Goal: Information Seeking & Learning: Learn about a topic

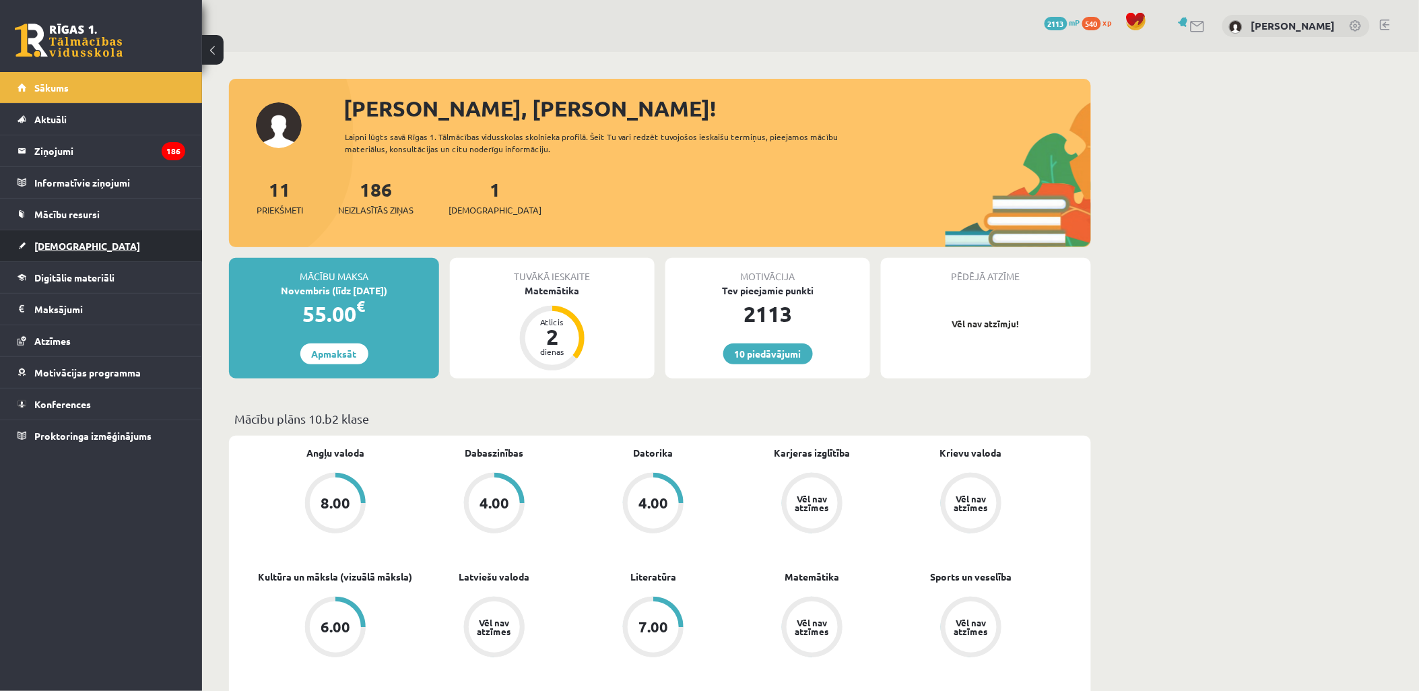
click at [88, 247] on link "[DEMOGRAPHIC_DATA]" at bounding box center [102, 245] width 168 height 31
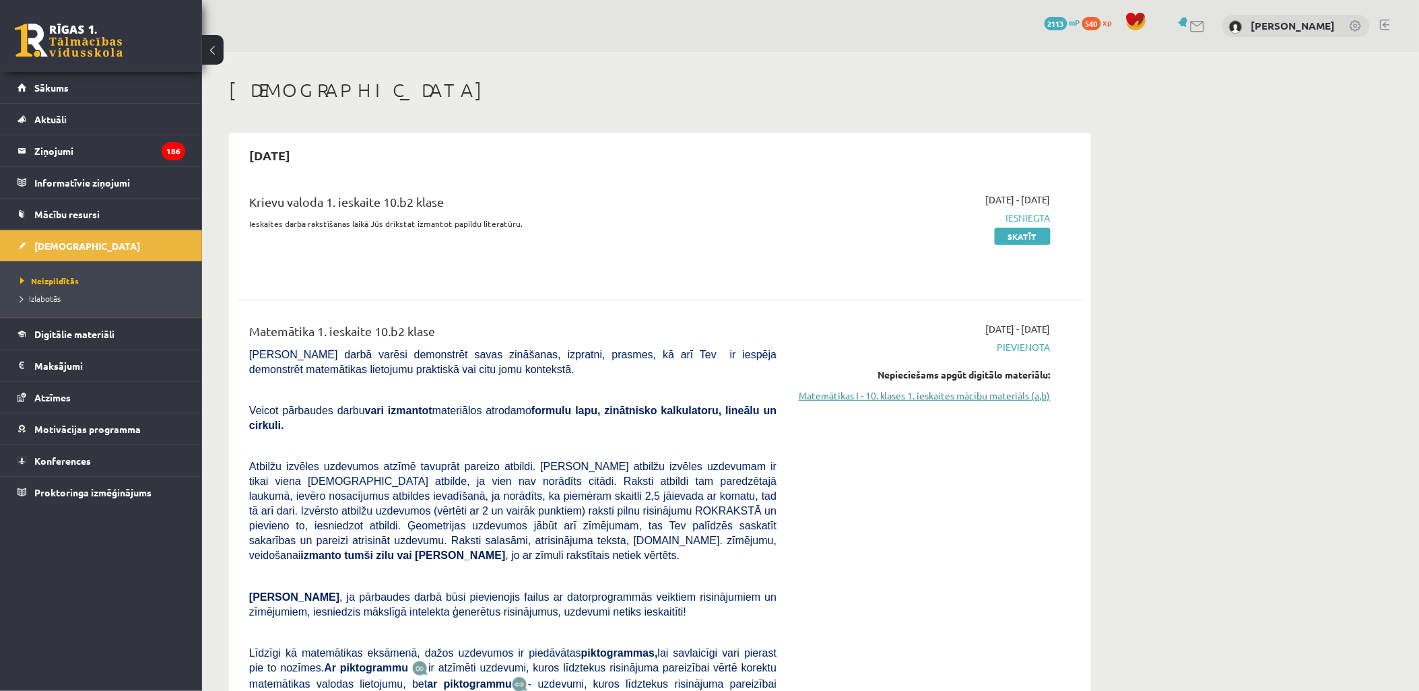
click at [971, 393] on link "Matemātikas I - 10. klases 1. ieskaites mācību materiāls (a,b)" at bounding box center [924, 396] width 254 height 14
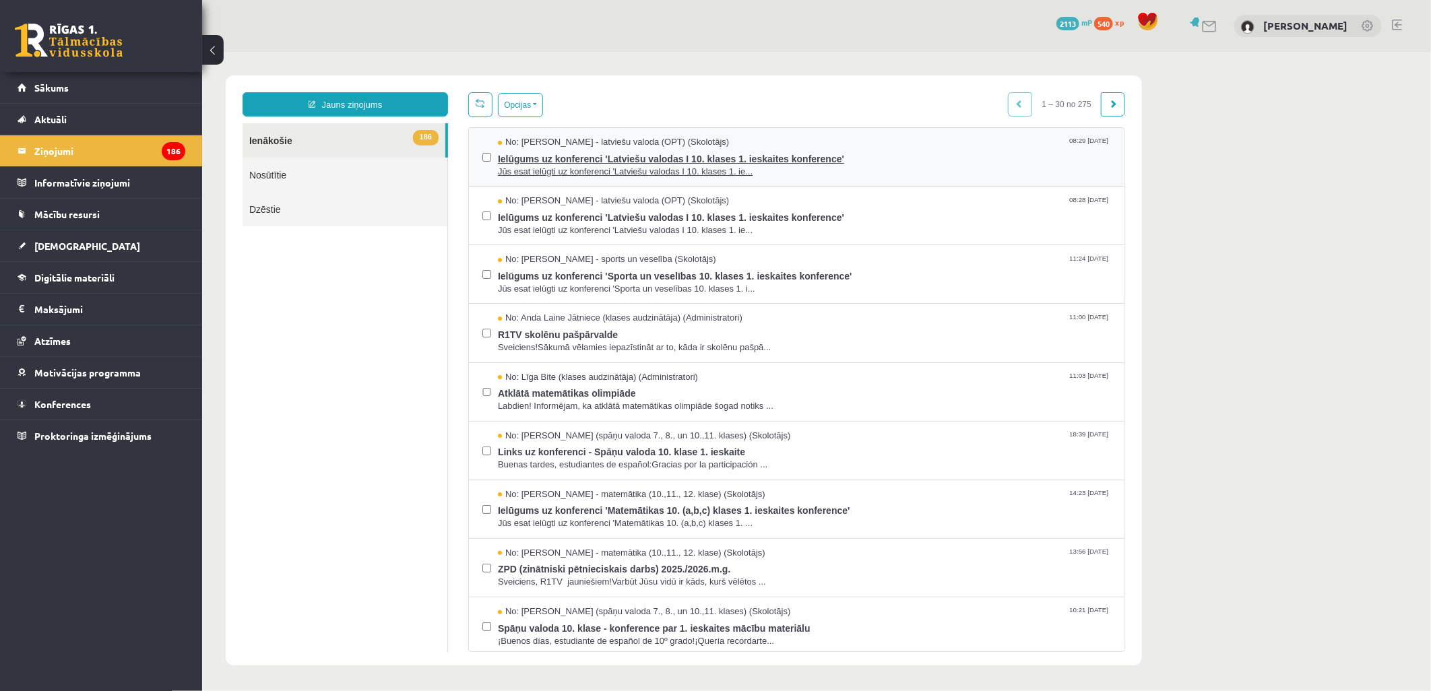
click at [529, 158] on span "Ielūgums uz konferenci 'Latviešu valodas I 10. klases 1. ieskaites konference'" at bounding box center [803, 156] width 613 height 17
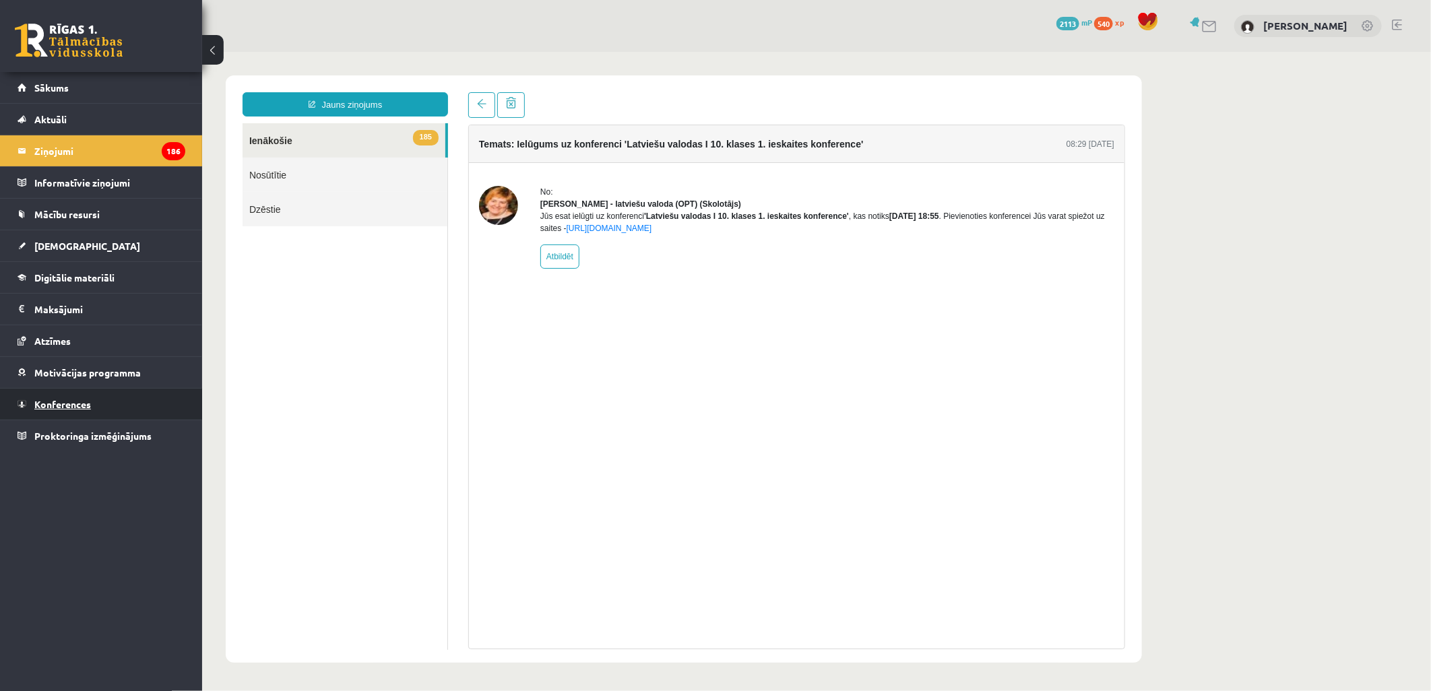
click at [68, 401] on span "Konferences" at bounding box center [62, 404] width 57 height 12
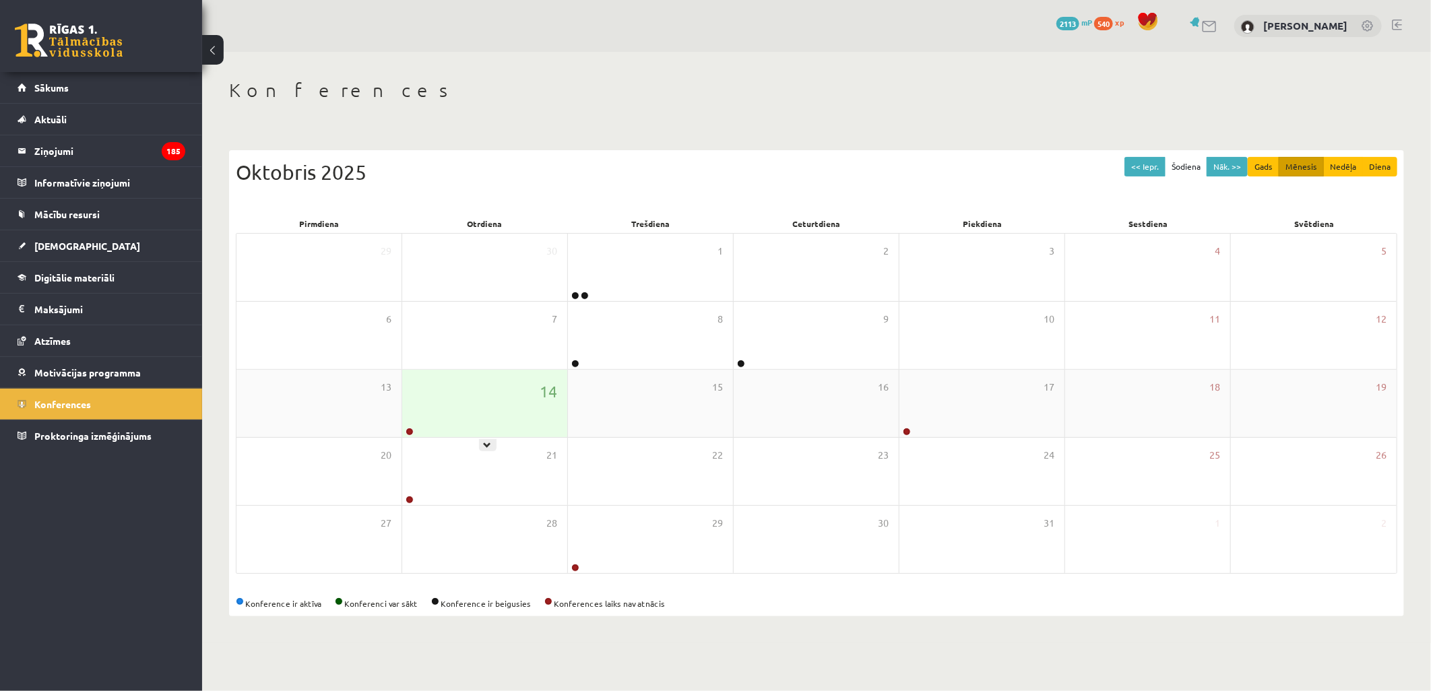
click at [461, 420] on div "14" at bounding box center [484, 403] width 165 height 67
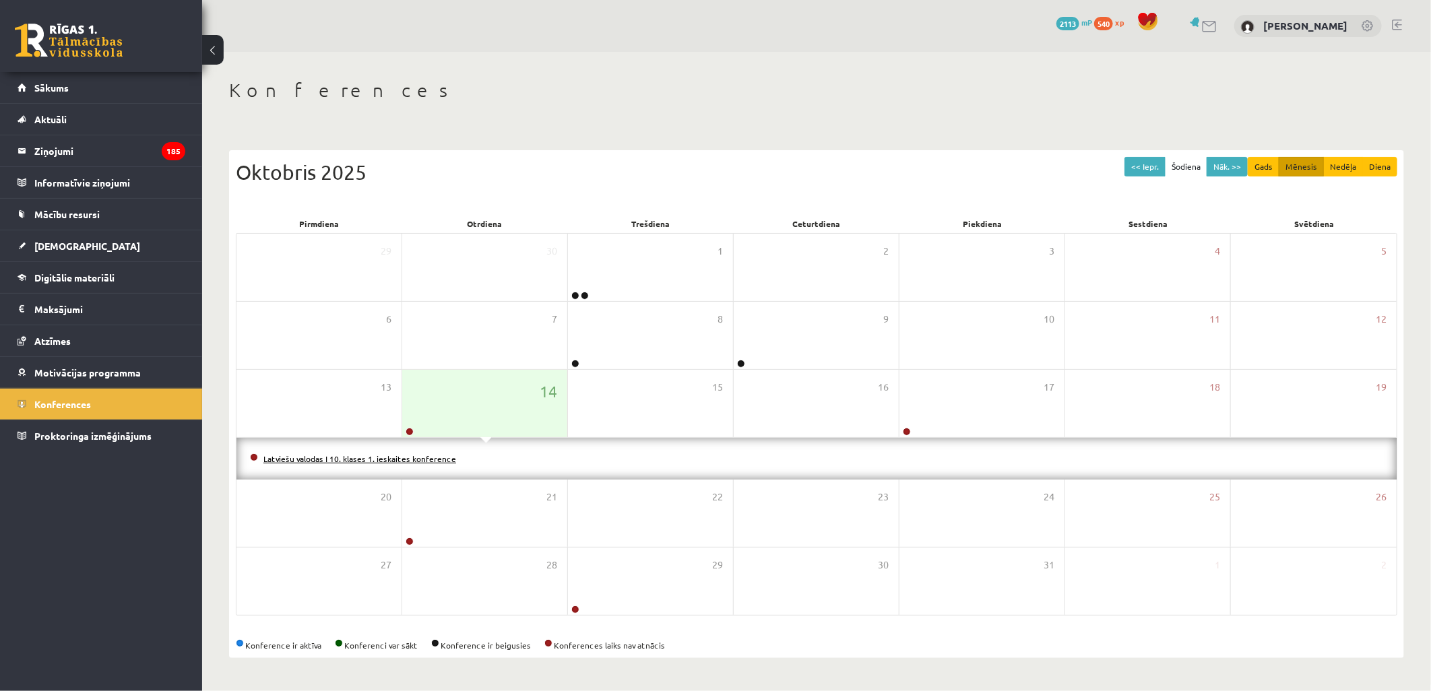
click at [382, 459] on link "Latviešu valodas I 10. klases 1. ieskaites konference" at bounding box center [359, 458] width 193 height 11
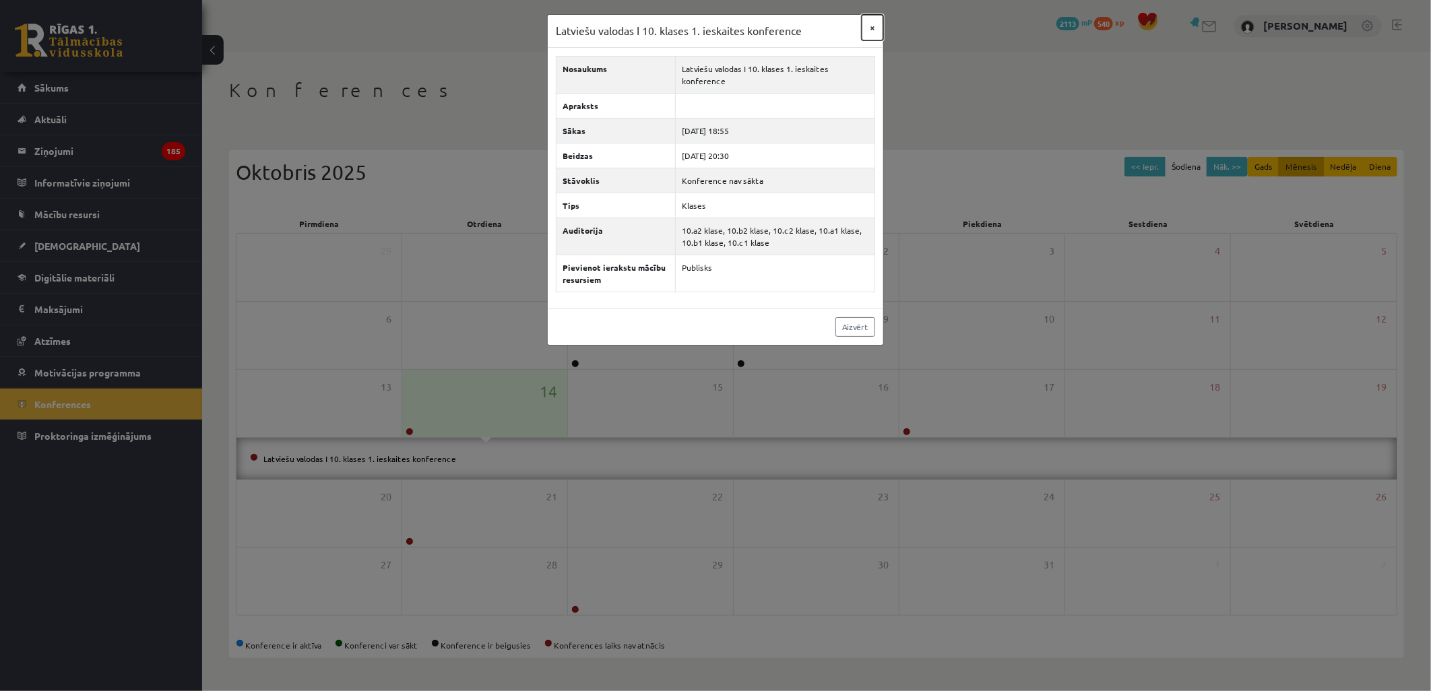
click at [877, 26] on button "×" at bounding box center [873, 28] width 22 height 26
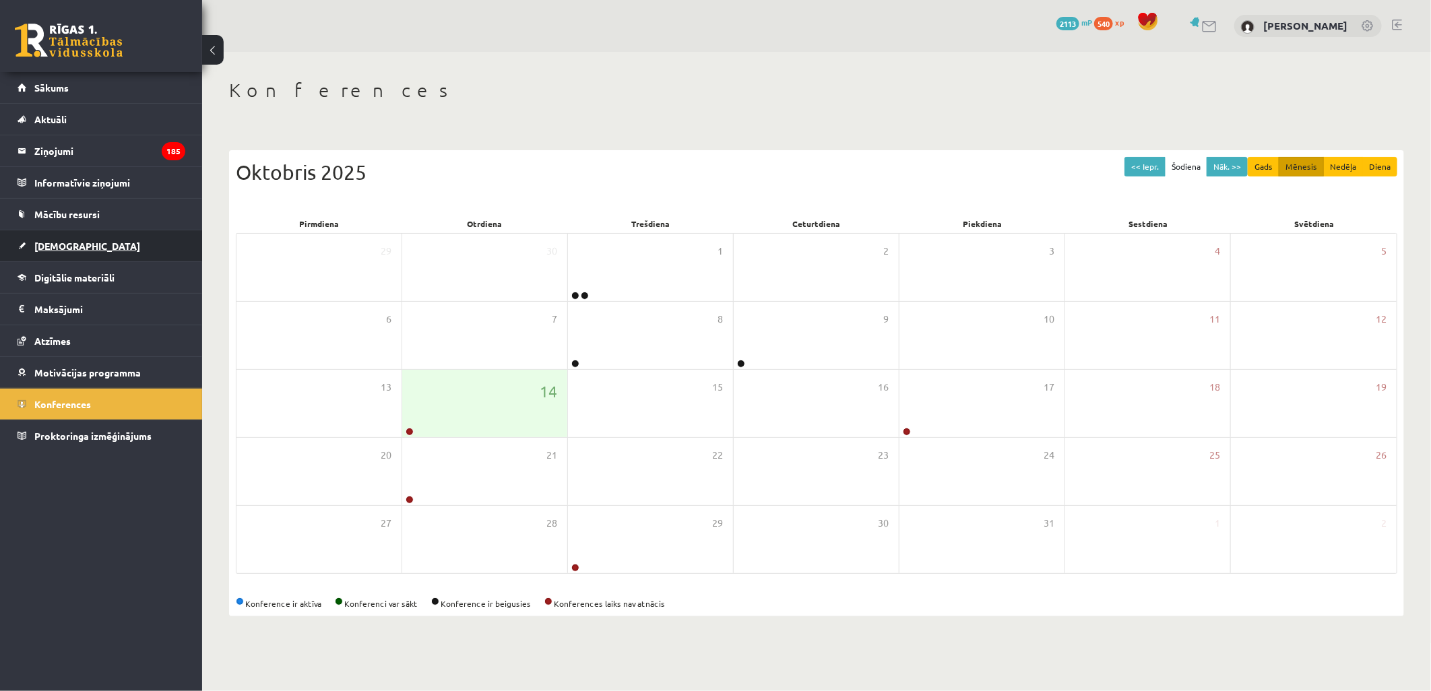
click at [61, 236] on link "[DEMOGRAPHIC_DATA]" at bounding box center [102, 245] width 168 height 31
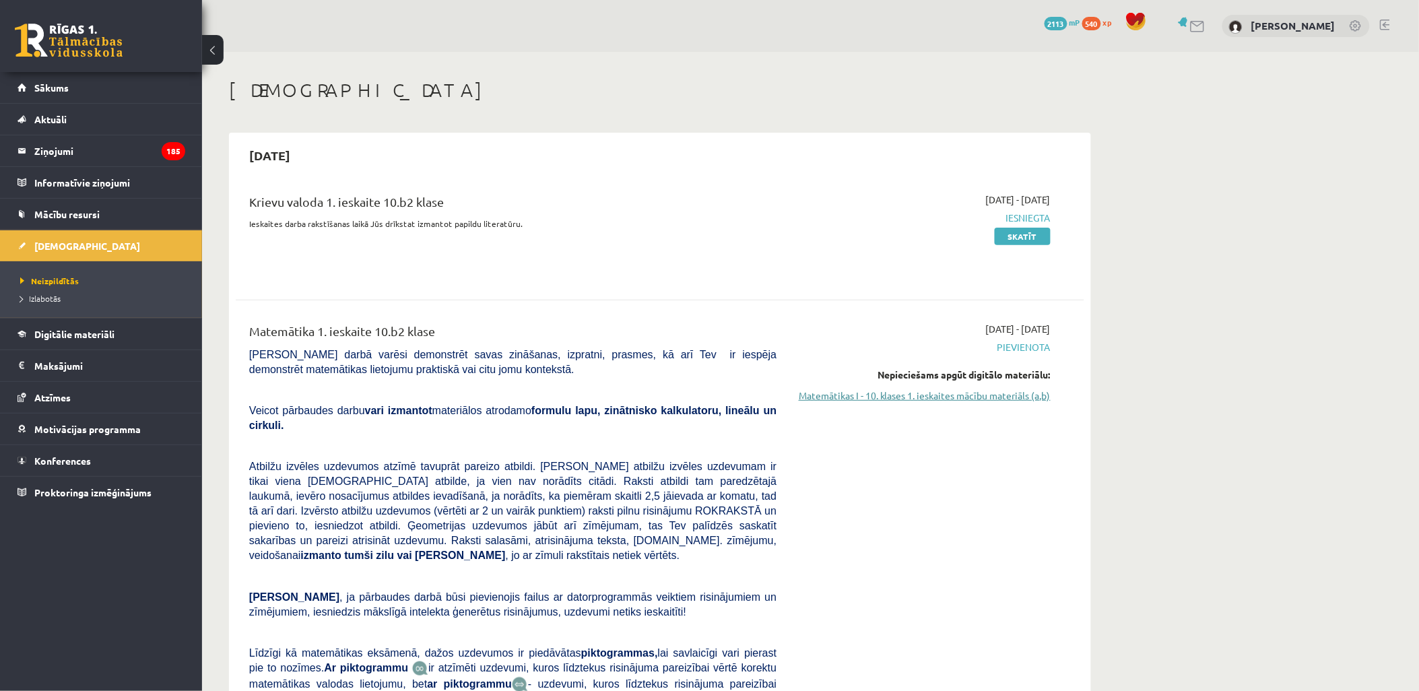
click at [917, 397] on link "Matemātikas I - 10. klases 1. ieskaites mācību materiāls (a,b)" at bounding box center [924, 396] width 254 height 14
click at [76, 337] on span "Digitālie materiāli" at bounding box center [74, 334] width 80 height 12
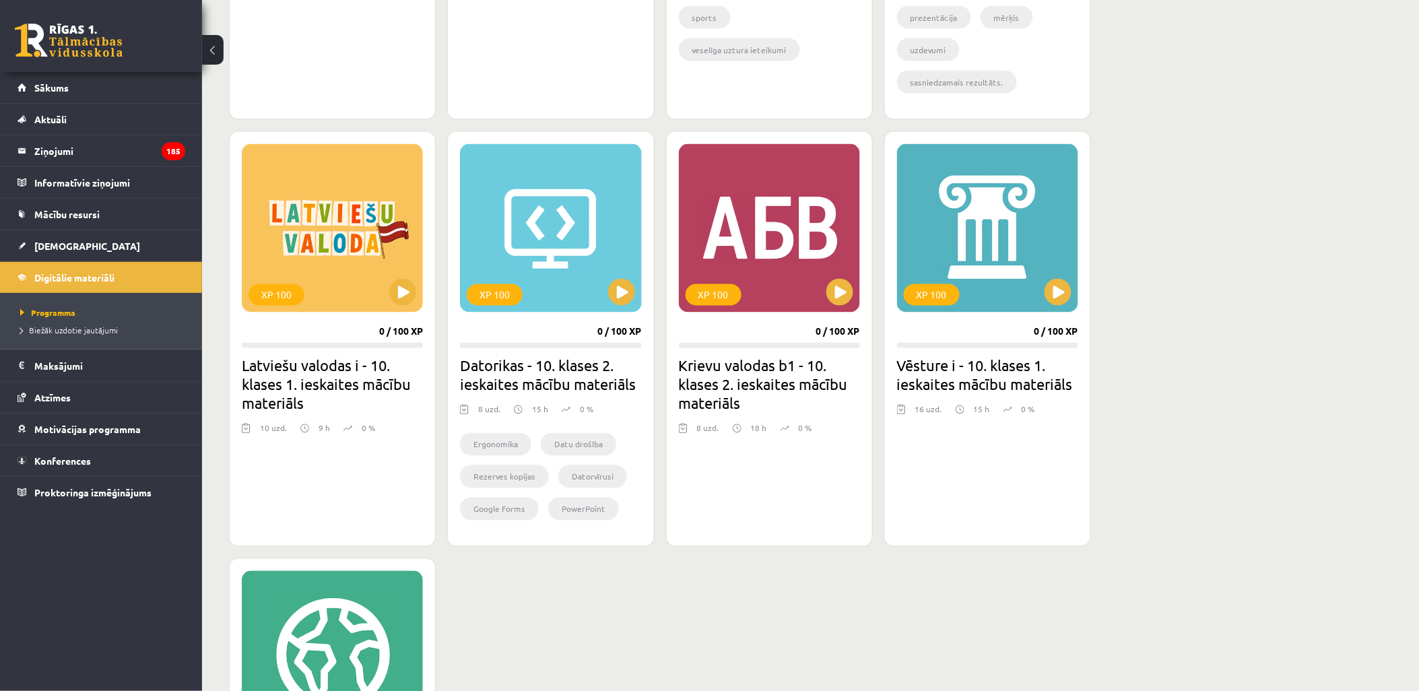
scroll to position [823, 0]
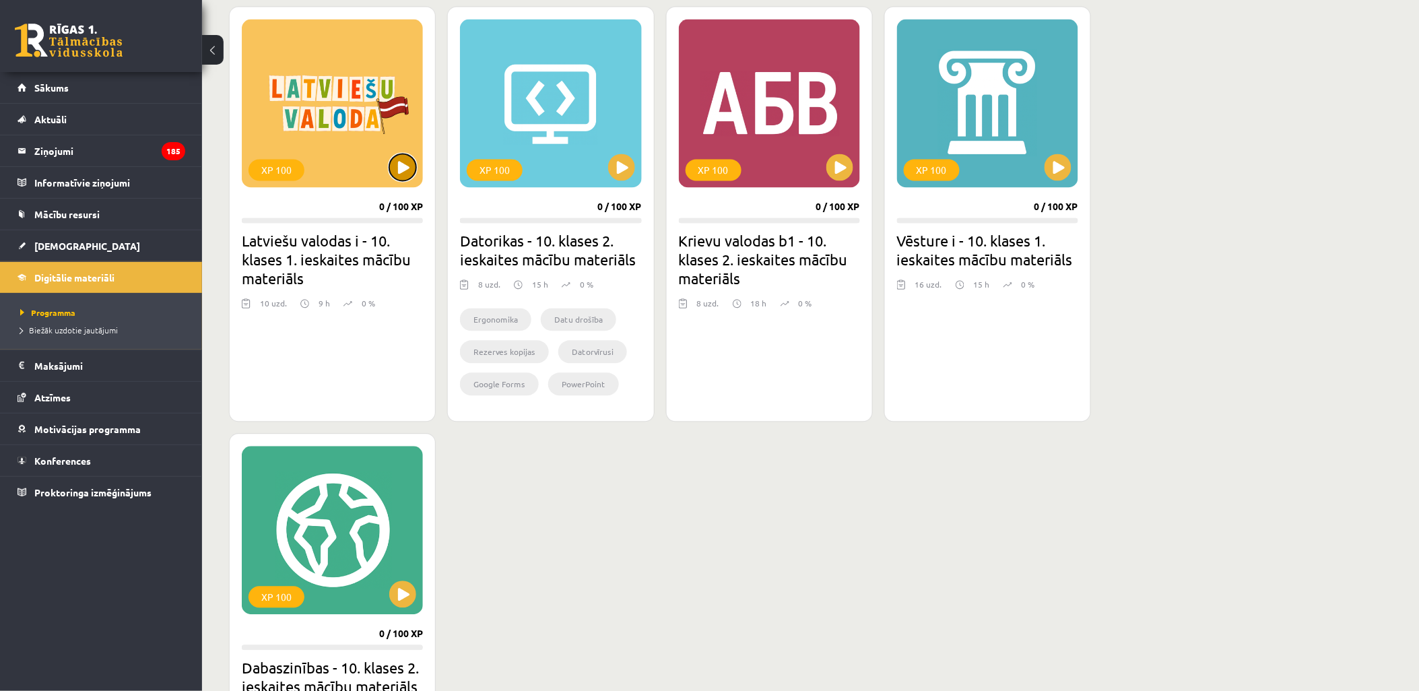
click at [406, 155] on button at bounding box center [402, 167] width 27 height 27
click at [69, 280] on span "Digitālie materiāli" at bounding box center [74, 277] width 80 height 12
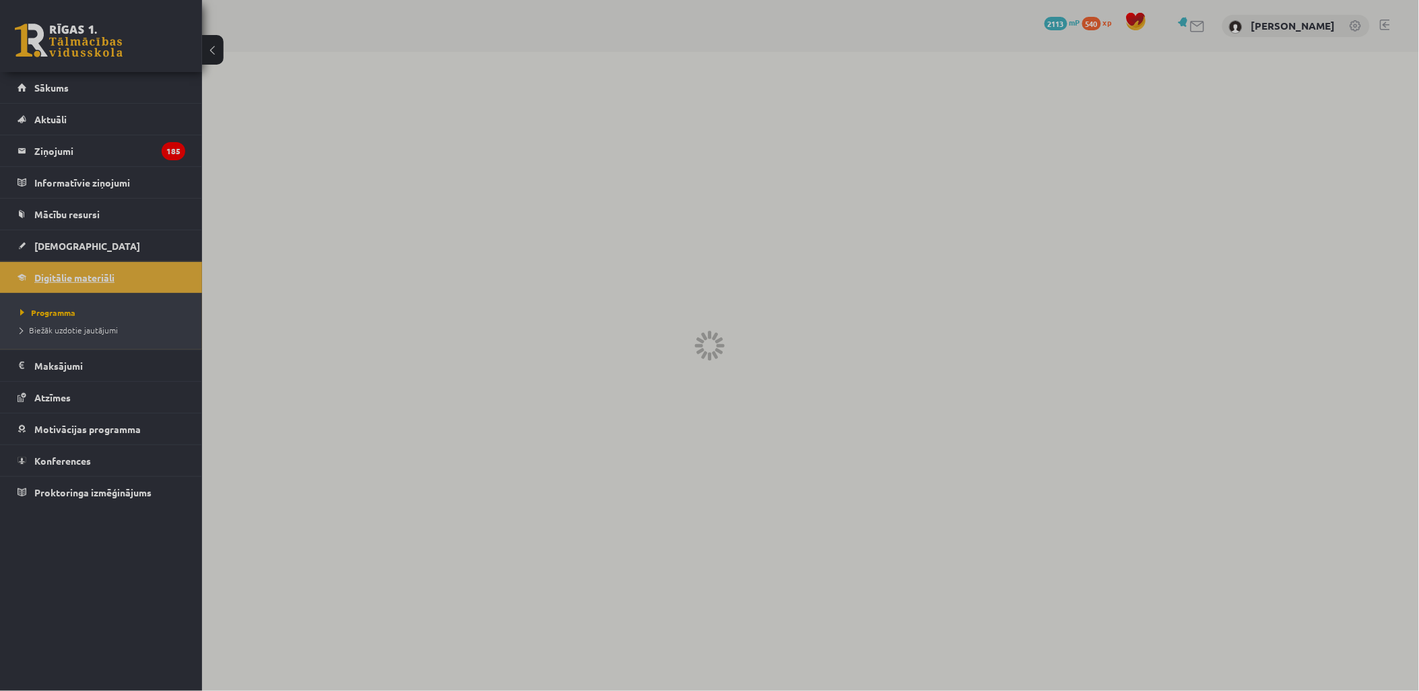
scroll to position [0, 0]
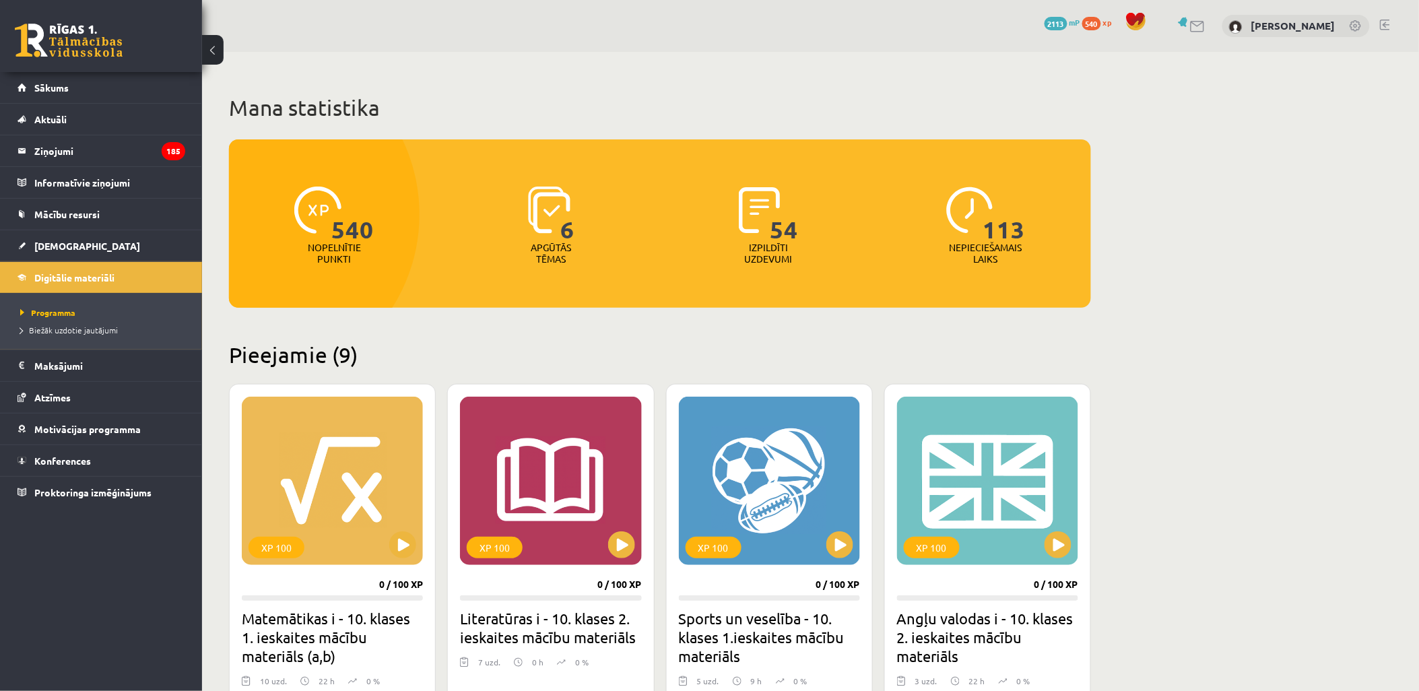
click at [69, 247] on span "[DEMOGRAPHIC_DATA]" at bounding box center [87, 246] width 106 height 12
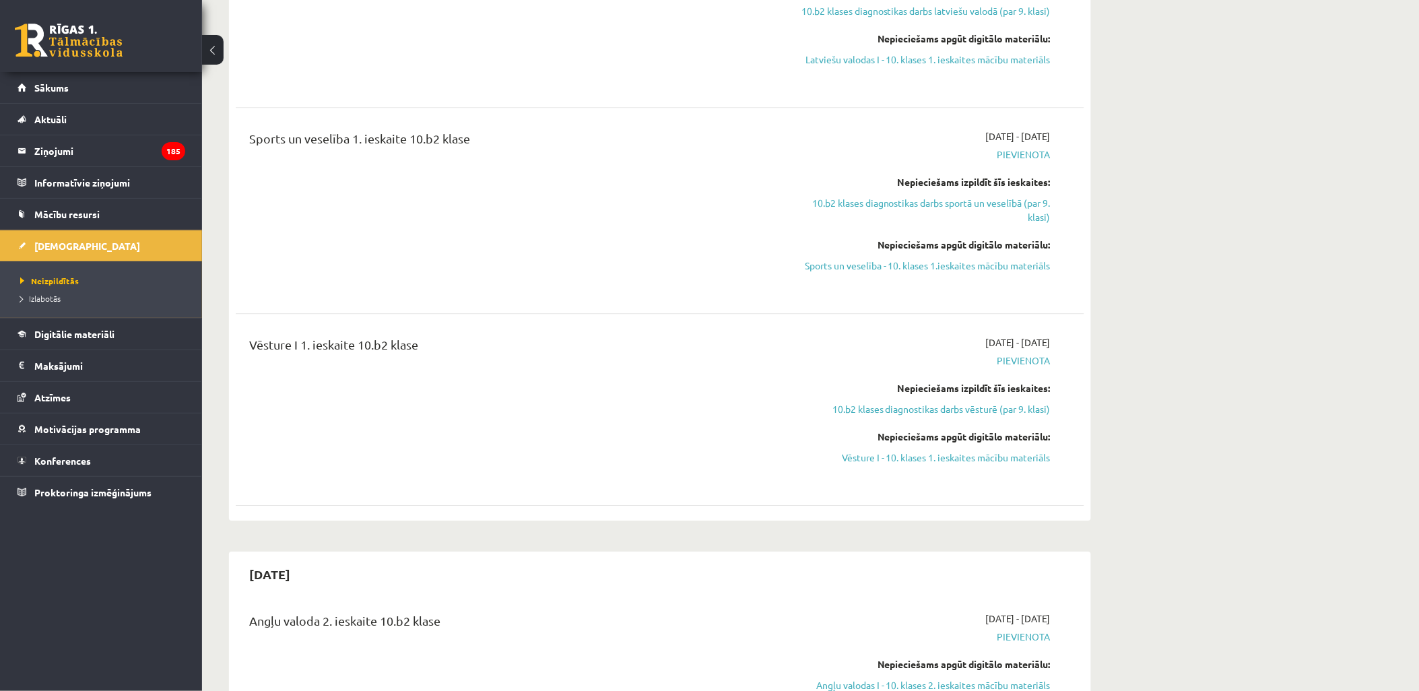
scroll to position [1646, 0]
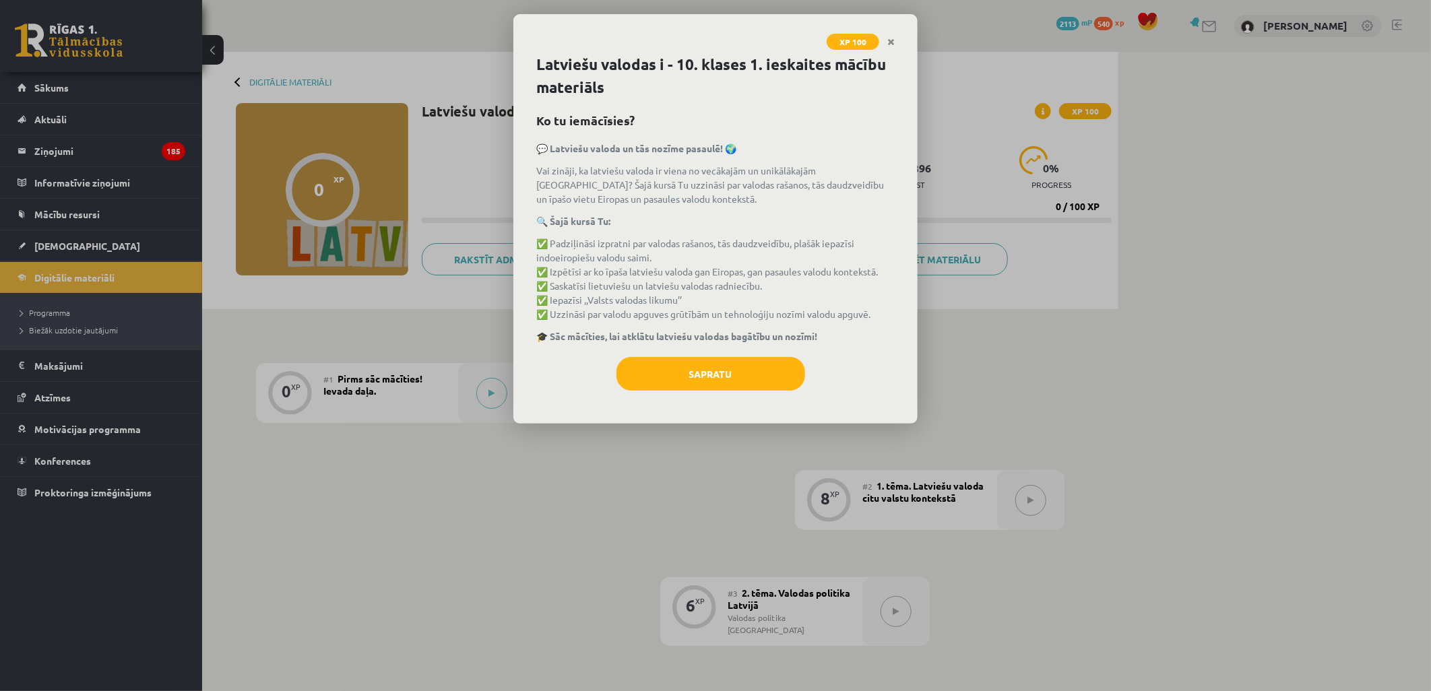
click at [422, 534] on div "XP 100 Latviešu valodas i - 10. klases 1. ieskaites mācību materiāls Ko tu iemā…" at bounding box center [715, 345] width 1431 height 691
click at [901, 37] on link "Close" at bounding box center [891, 42] width 24 height 26
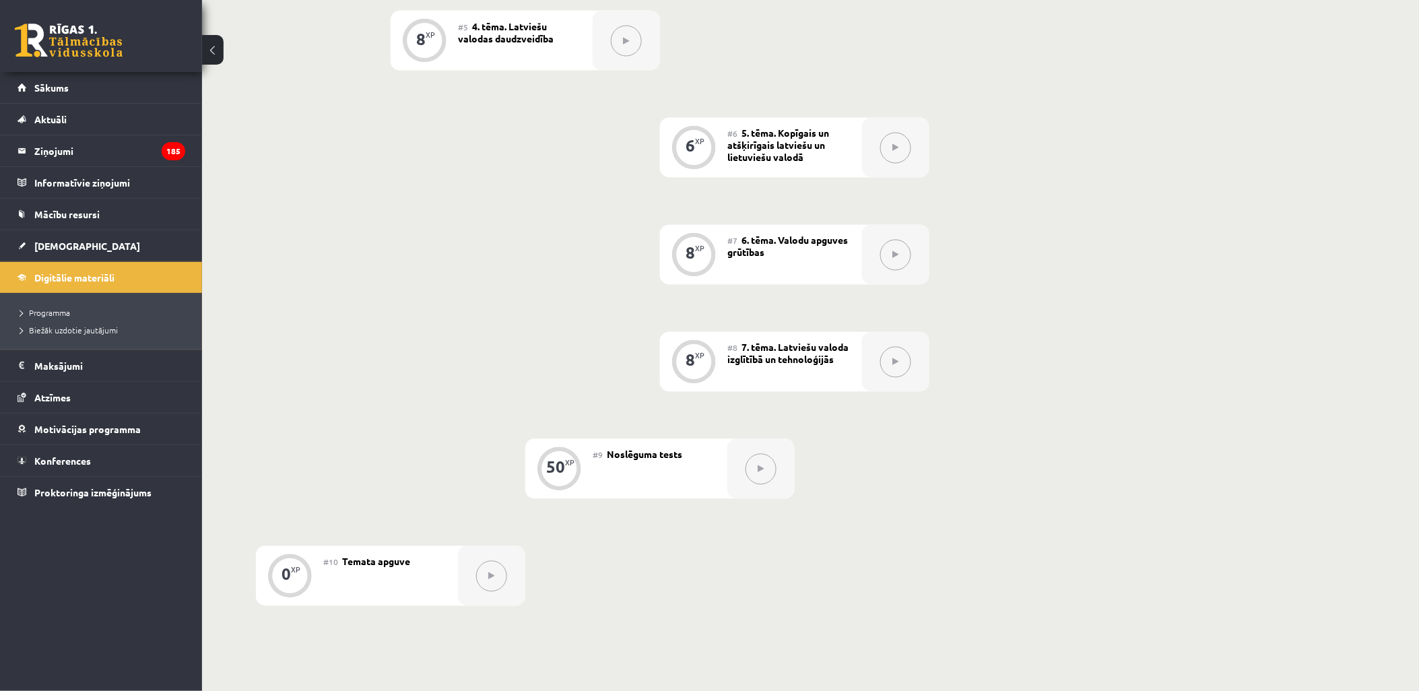
scroll to position [823, 0]
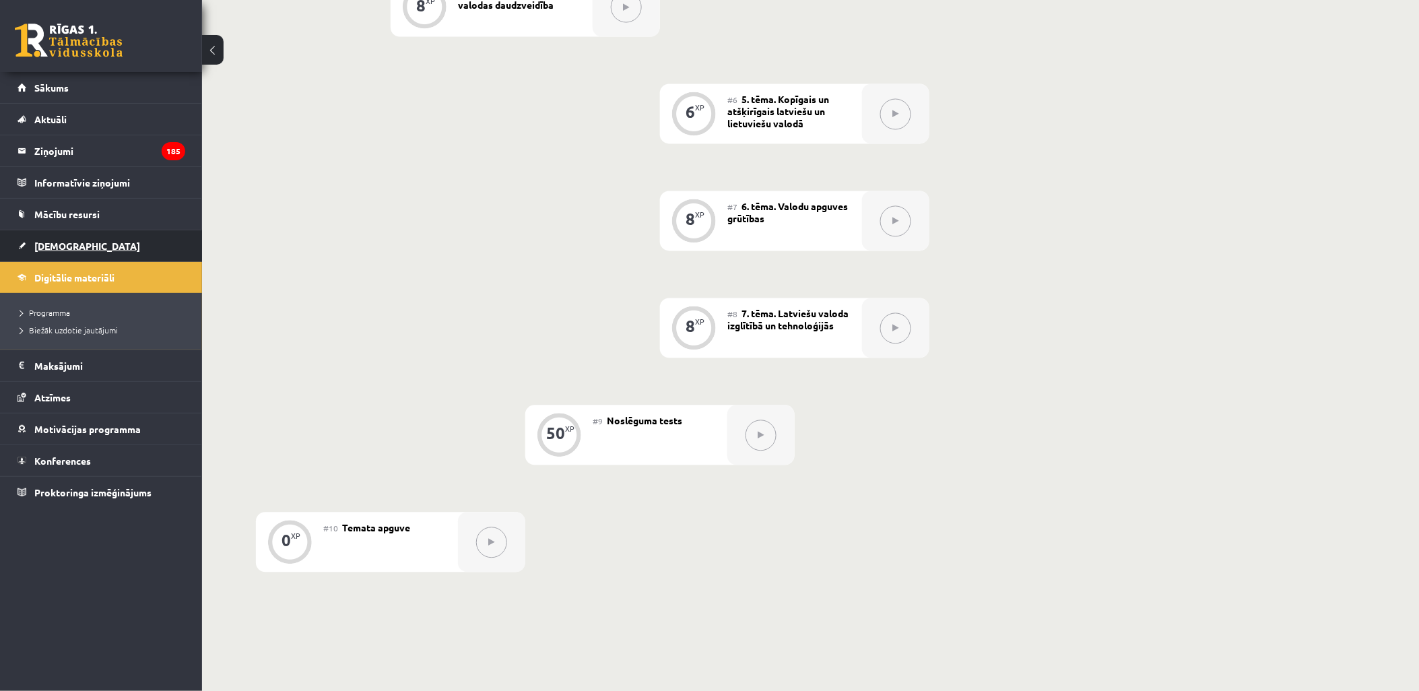
click at [73, 248] on span "[DEMOGRAPHIC_DATA]" at bounding box center [87, 246] width 106 height 12
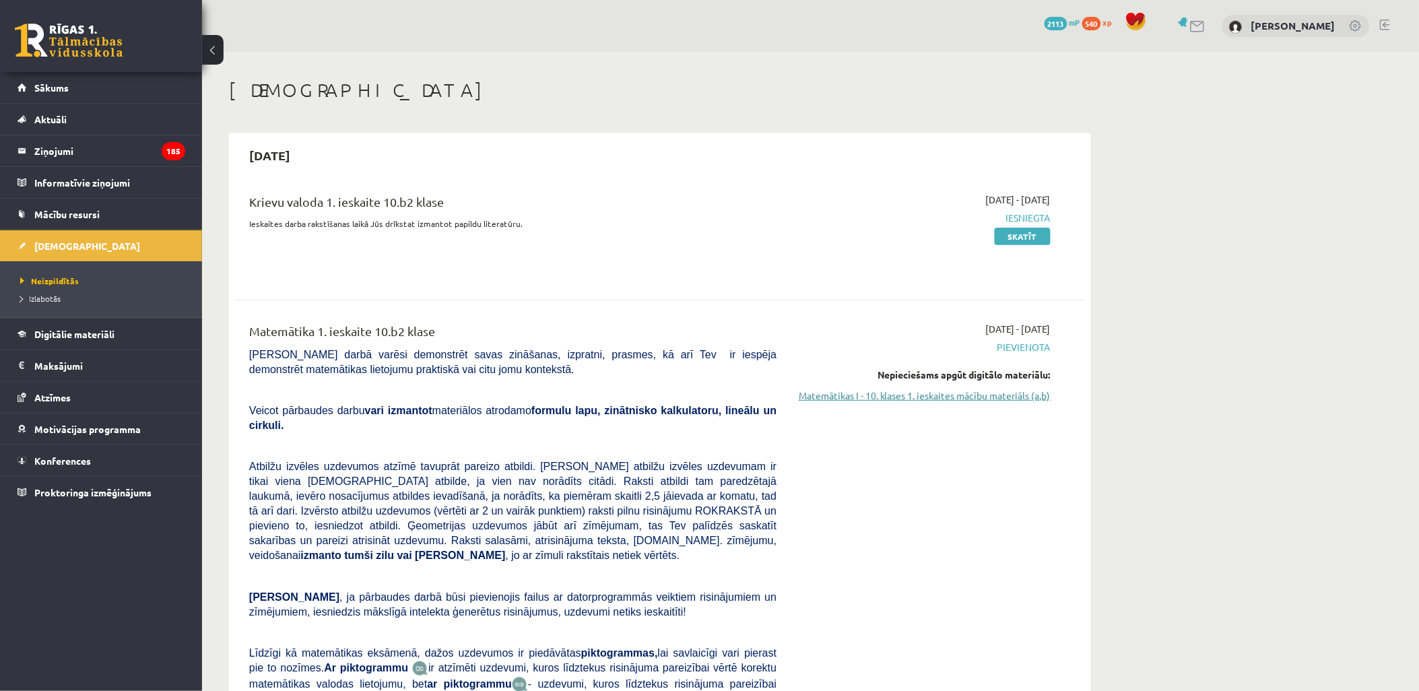
click at [899, 394] on link "Matemātikas I - 10. klases 1. ieskaites mācību materiāls (a,b)" at bounding box center [924, 396] width 254 height 14
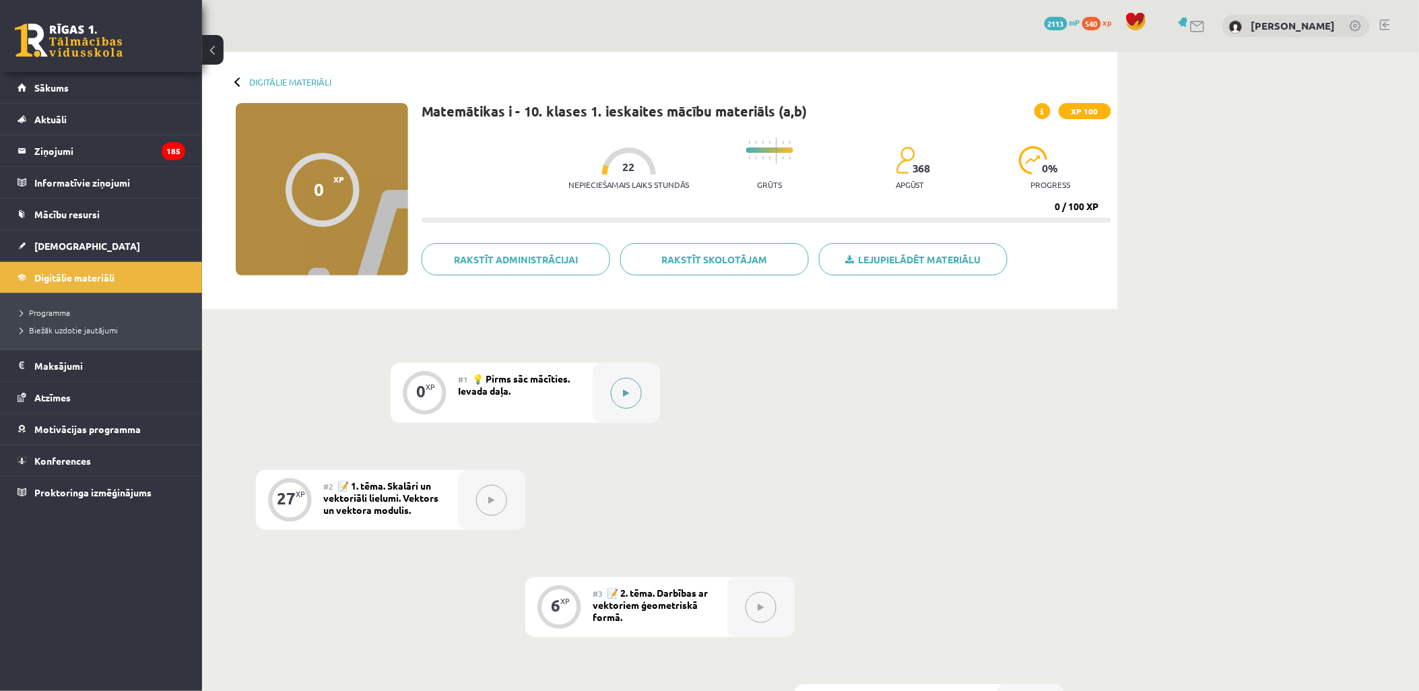
click at [656, 382] on div at bounding box center [626, 393] width 67 height 60
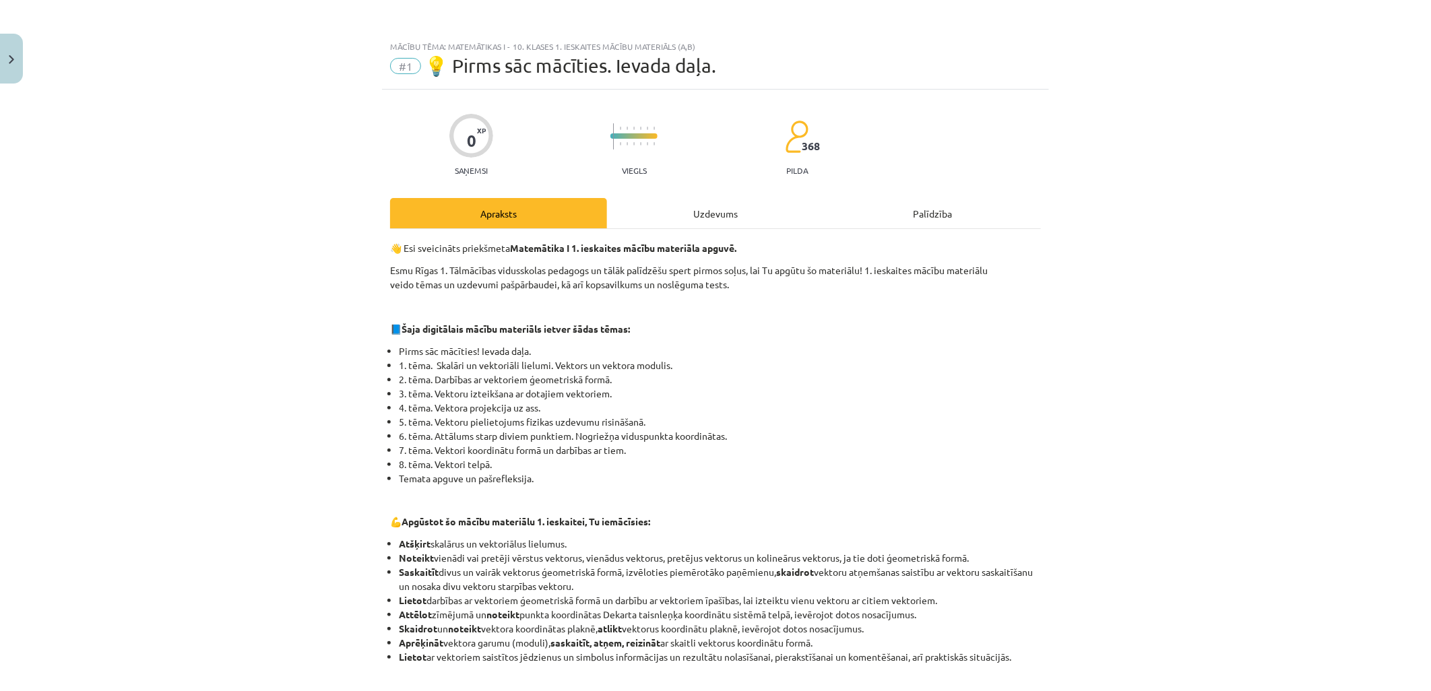
click at [731, 220] on div "Uzdevums" at bounding box center [715, 213] width 217 height 30
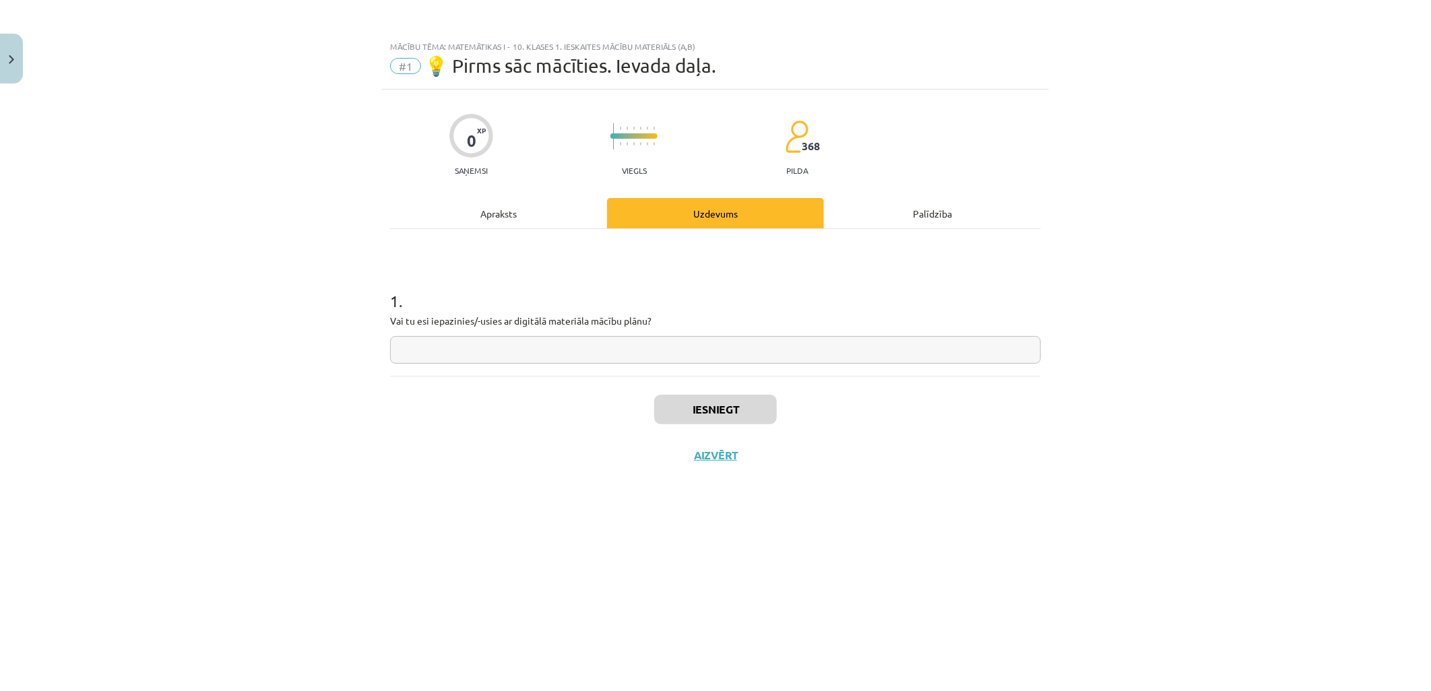
click at [748, 358] on input "text" at bounding box center [715, 350] width 651 height 28
type input "*"
click at [745, 408] on button "Iesniegt" at bounding box center [715, 410] width 123 height 30
click at [752, 454] on button "Nākamā nodarbība" at bounding box center [715, 464] width 132 height 31
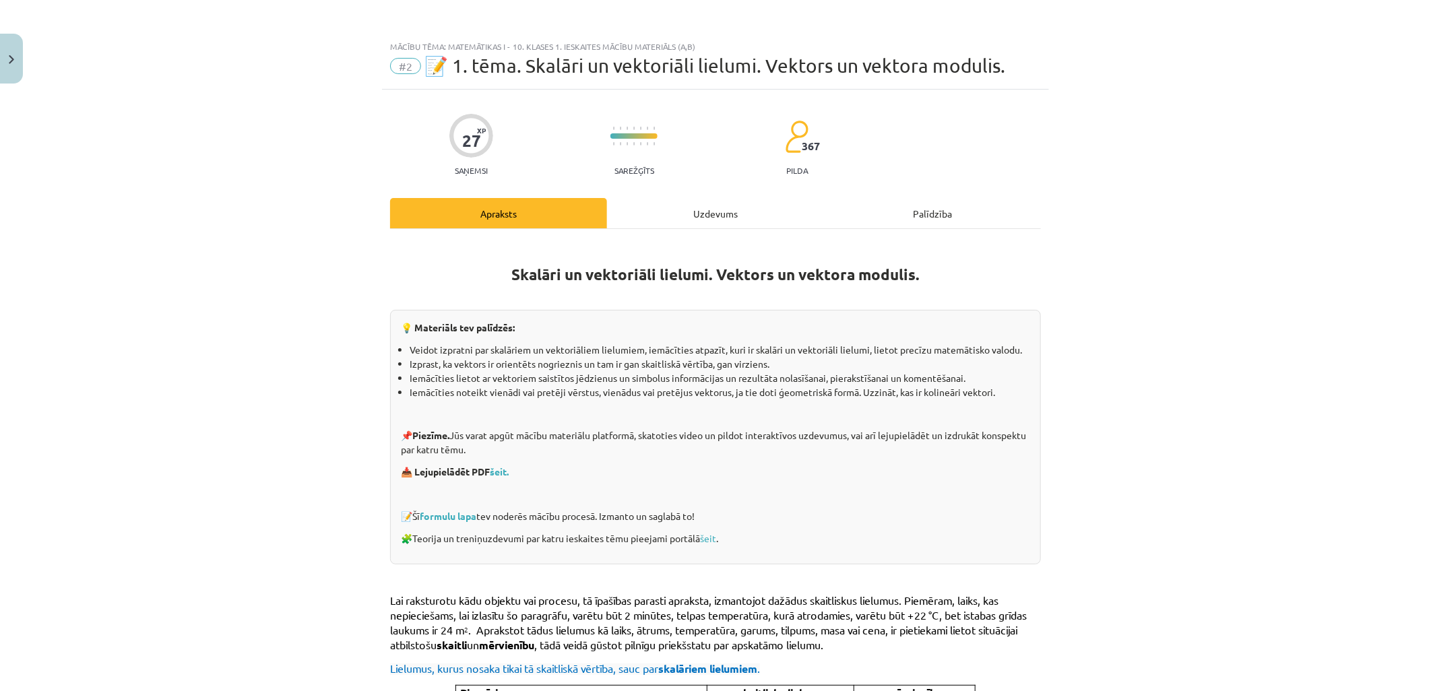
click at [690, 205] on div "Uzdevums" at bounding box center [715, 213] width 217 height 30
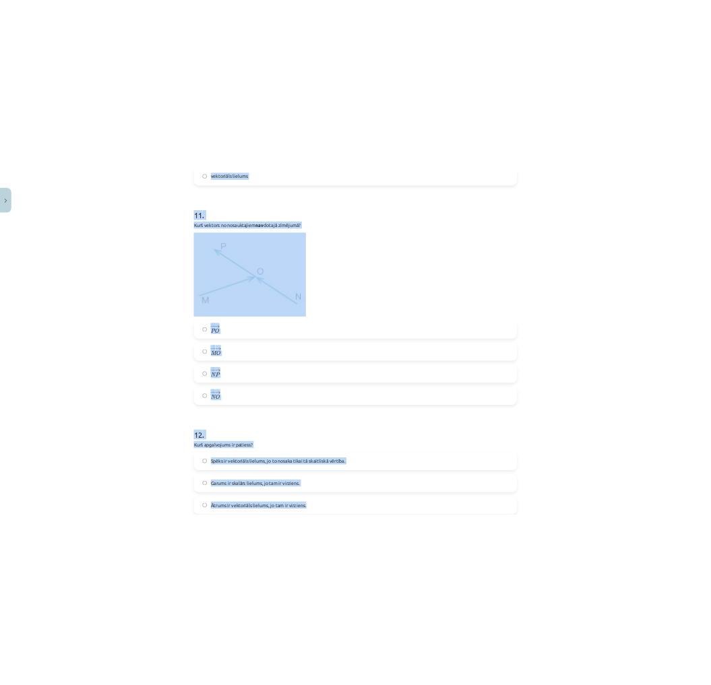
scroll to position [4416, 0]
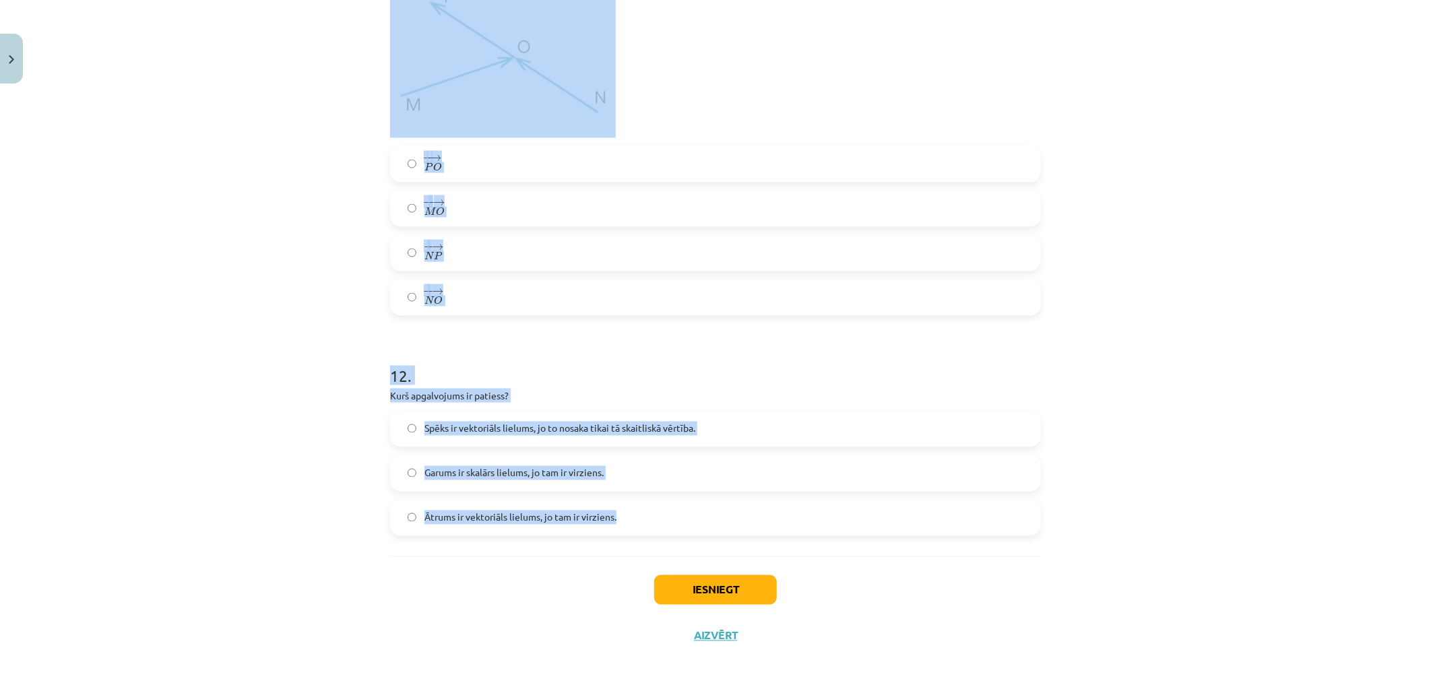
drag, startPoint x: 373, startPoint y: 290, endPoint x: 622, endPoint y: 532, distance: 346.8
click at [622, 532] on div "Mācību tēma: Matemātikas i - 10. klases 1. ieskaites mācību materiāls (a,b) #2 …" at bounding box center [715, 345] width 1431 height 691
copy form "6 . Lore ipsumdo si ametcon adipisci? − −− → E S D E → → t i → → u l e d → → m …"
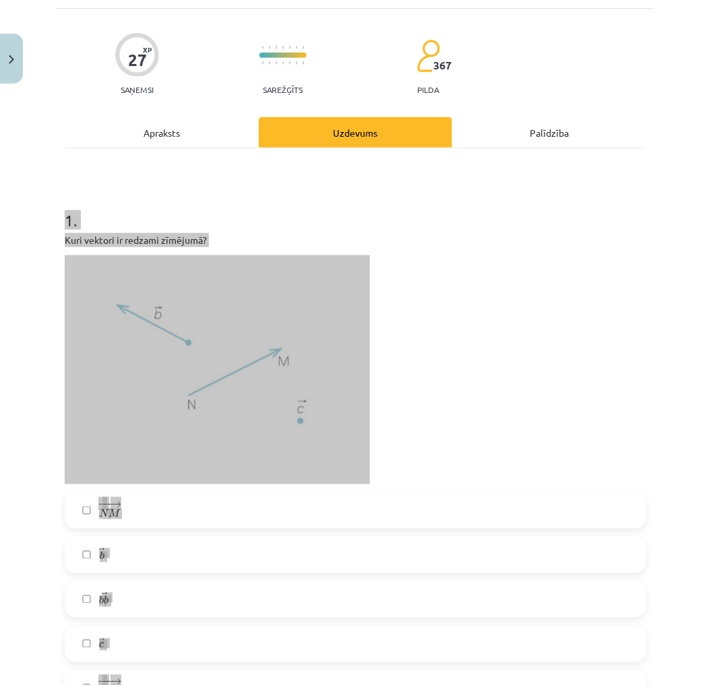
scroll to position [0, 0]
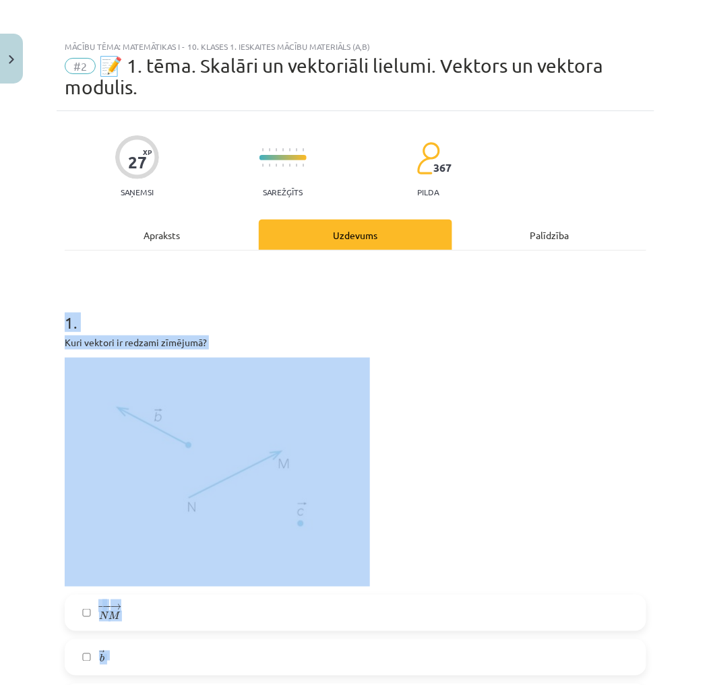
drag, startPoint x: 550, startPoint y: 458, endPoint x: 539, endPoint y: 454, distance: 11.5
click at [550, 458] on p at bounding box center [355, 472] width 581 height 229
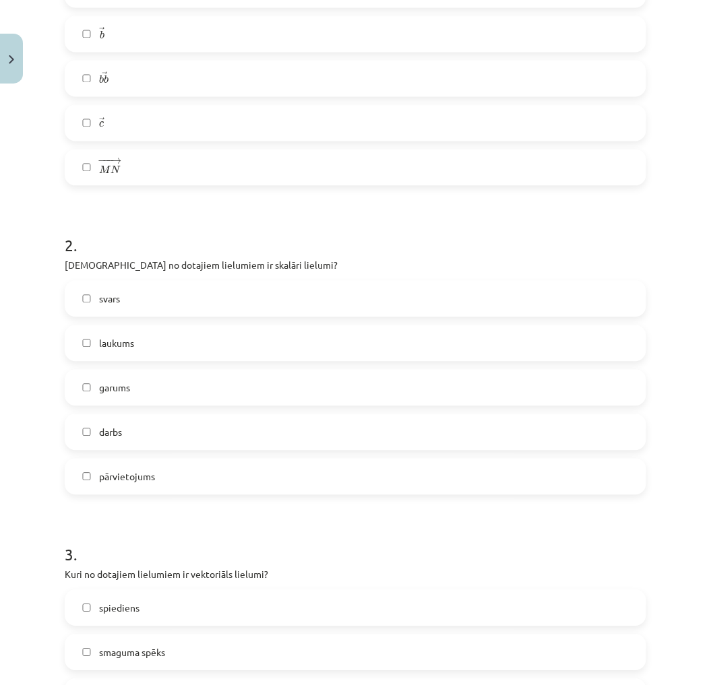
scroll to position [674, 0]
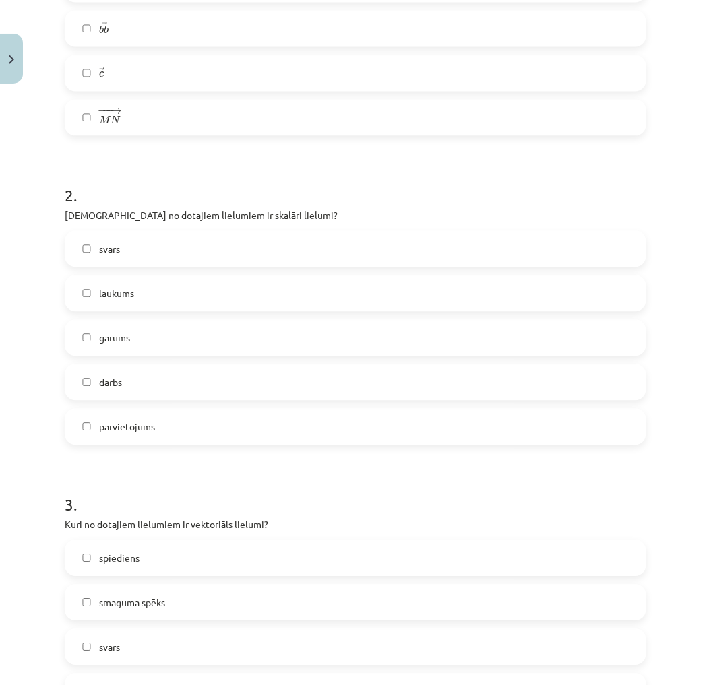
click at [143, 296] on label "laukums" at bounding box center [355, 293] width 579 height 34
click at [138, 329] on label "garums" at bounding box center [355, 338] width 579 height 34
click at [124, 372] on label "darbs" at bounding box center [355, 382] width 579 height 34
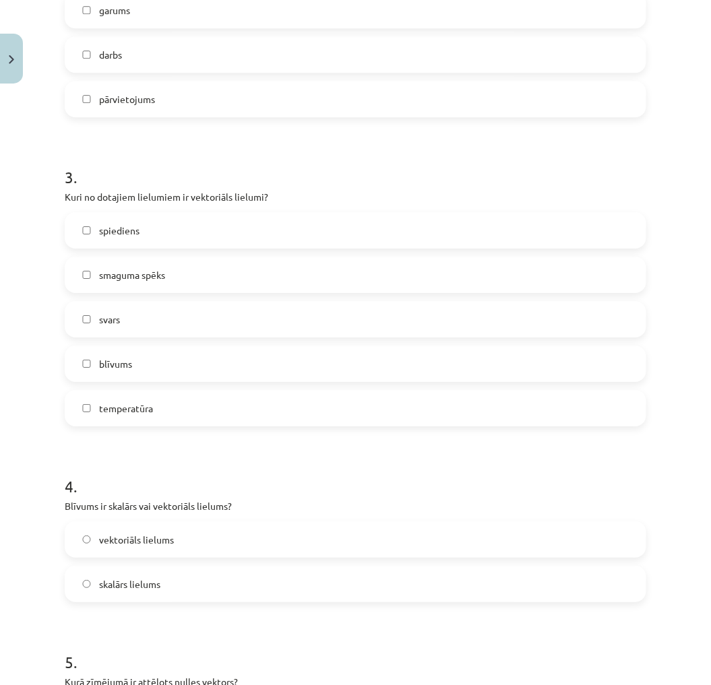
scroll to position [1122, 0]
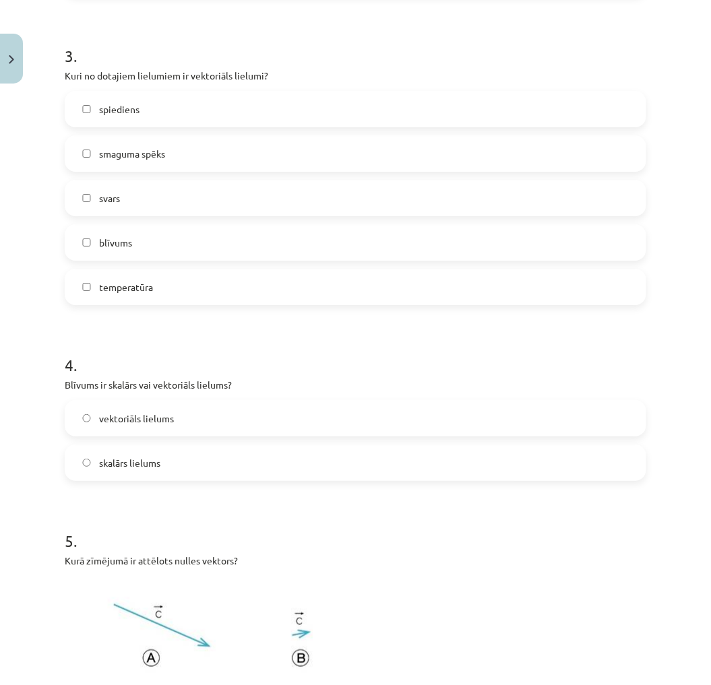
click at [122, 150] on span "smaguma spēks" at bounding box center [132, 154] width 66 height 14
click at [139, 193] on label "svars" at bounding box center [355, 198] width 579 height 34
click at [173, 459] on label "skalārs lielums" at bounding box center [355, 463] width 579 height 34
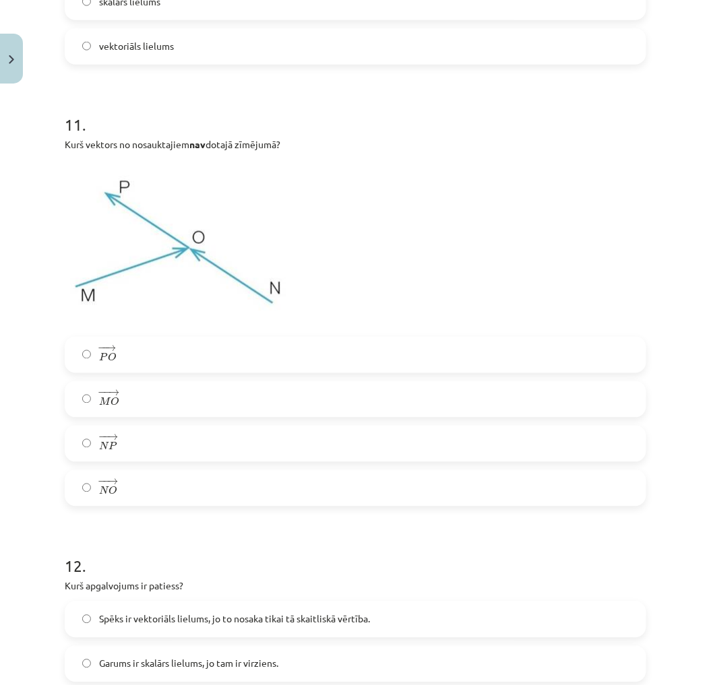
scroll to position [4444, 0]
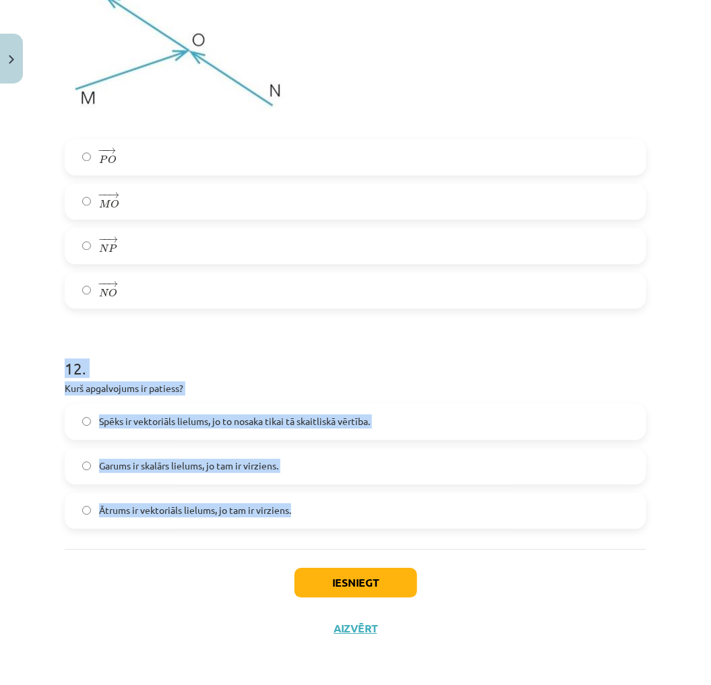
drag, startPoint x: 480, startPoint y: 539, endPoint x: 51, endPoint y: 376, distance: 459.0
click at [51, 376] on div "Mācību tēma: Matemātikas i - 10. klases 1. ieskaites mācību materiāls (a,b) #2 …" at bounding box center [355, 342] width 711 height 685
drag, startPoint x: 51, startPoint y: 376, endPoint x: 75, endPoint y: 372, distance: 25.3
copy div "12 . [PERSON_NAME] apgalvojums ir patiess? Spēks ir vektoriāls lielums, jo to n…"
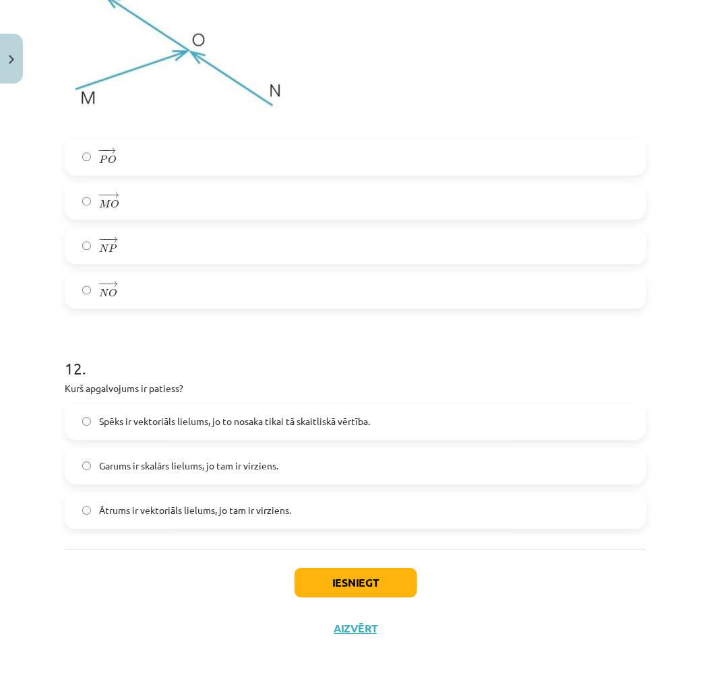
click at [110, 560] on div "Iesniegt Aizvērt" at bounding box center [355, 597] width 581 height 94
click at [137, 503] on label "Ātrums ir vektoriāls lielums, jo tam ir virziens." at bounding box center [355, 511] width 579 height 34
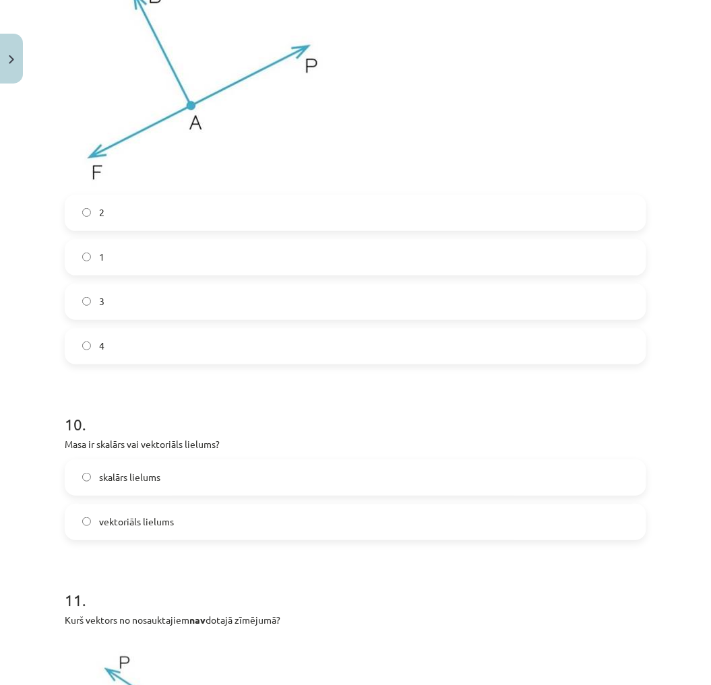
scroll to position [3770, 0]
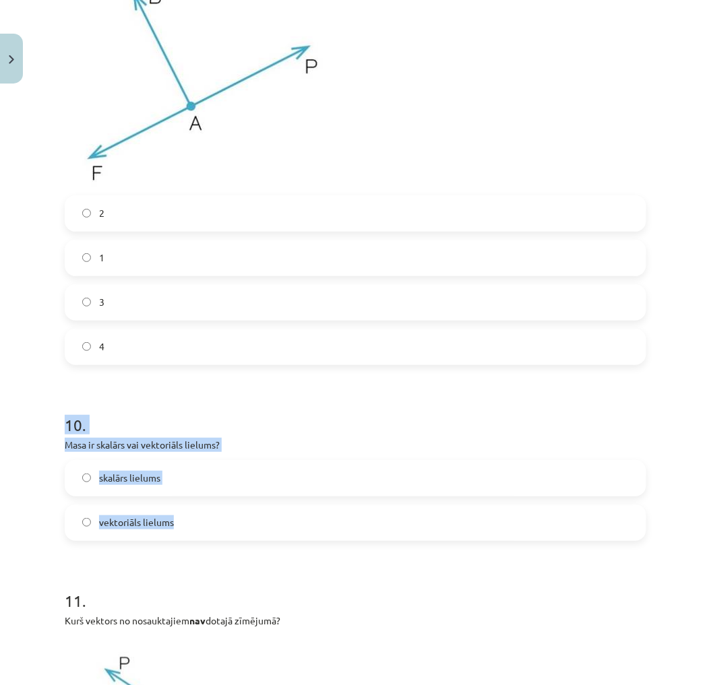
drag, startPoint x: 56, startPoint y: 419, endPoint x: 232, endPoint y: 517, distance: 201.5
copy div "10 . Masa ir skalārs vai vektoriāls lielums? skalārs lielums vektoriāls lielums"
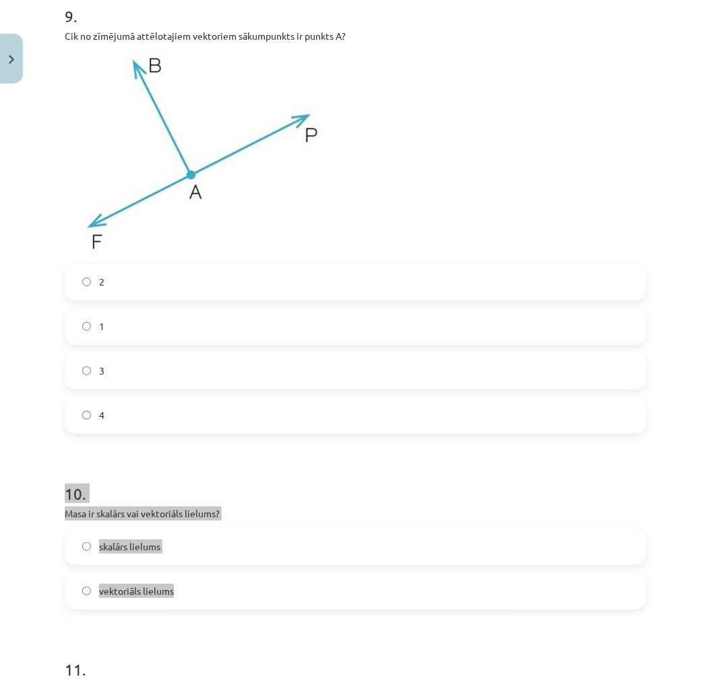
scroll to position [3696, 0]
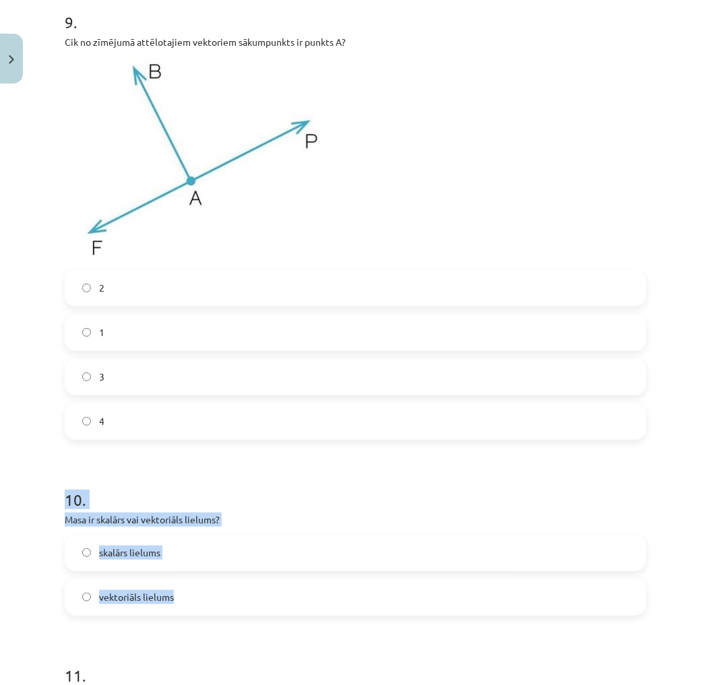
click at [137, 563] on label "skalārs lielums" at bounding box center [355, 553] width 579 height 34
click at [146, 371] on label "3" at bounding box center [355, 377] width 579 height 34
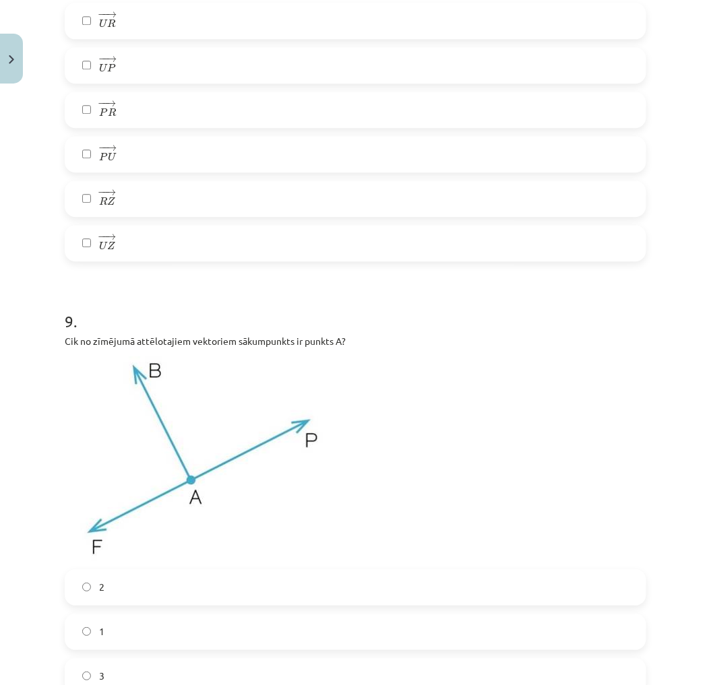
click at [131, 182] on label "− − → R Z R Z →" at bounding box center [355, 199] width 579 height 34
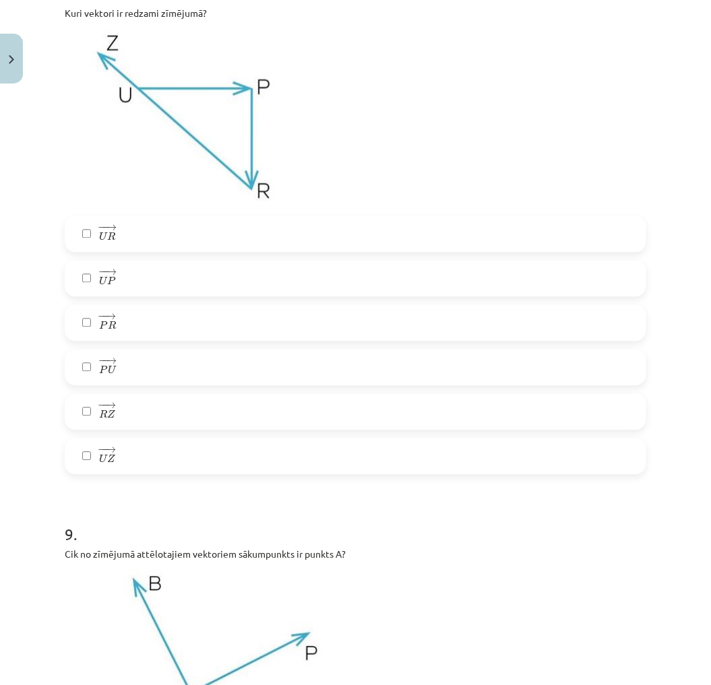
scroll to position [3097, 0]
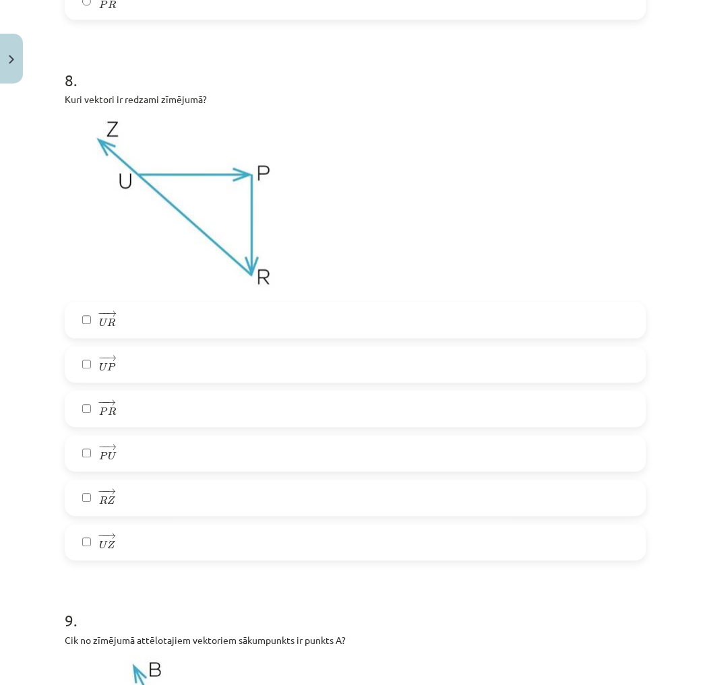
click at [135, 368] on label "− − → U P U P →" at bounding box center [355, 365] width 579 height 34
click at [135, 403] on label "− − → P R P R →" at bounding box center [355, 410] width 579 height 34
click at [140, 438] on label "− − → P U P U →" at bounding box center [355, 454] width 579 height 34
click at [136, 440] on label "− − → P U P U →" at bounding box center [355, 454] width 579 height 34
click at [133, 412] on label "− − → P R P R →" at bounding box center [355, 410] width 579 height 34
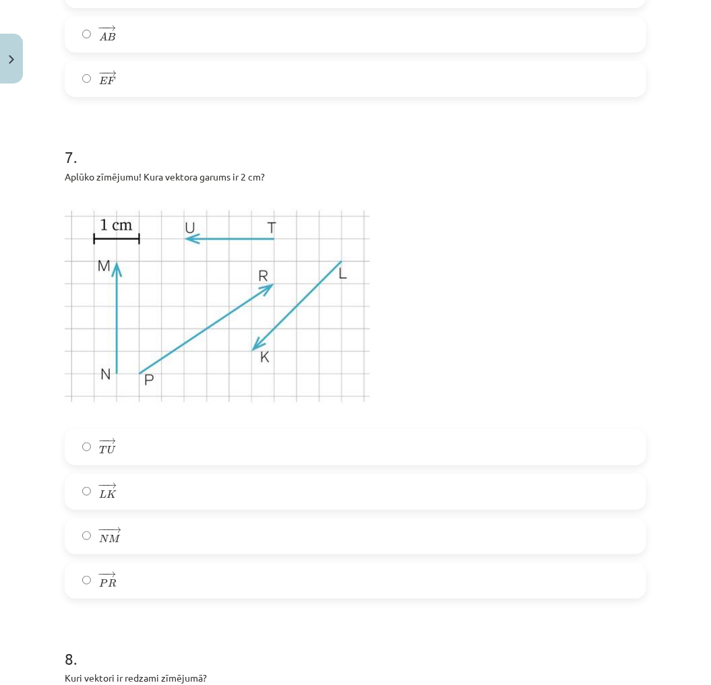
scroll to position [2498, 0]
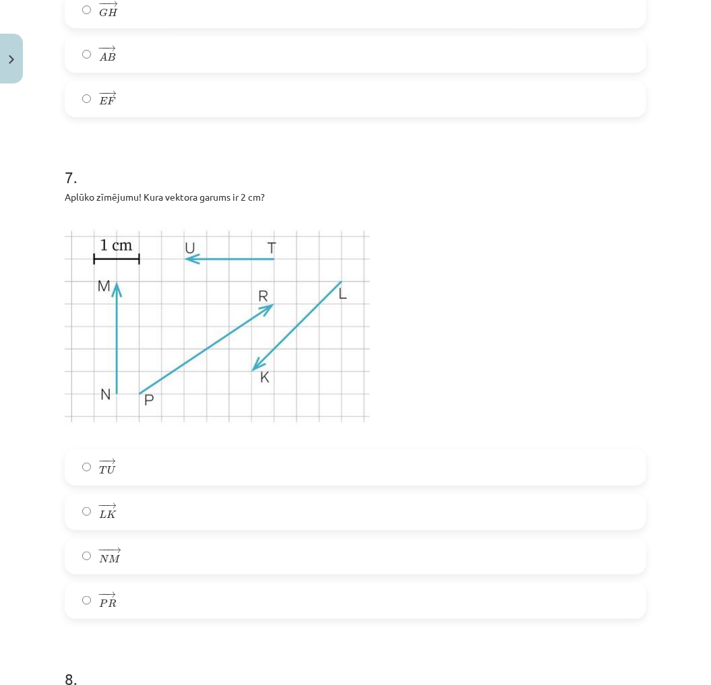
drag, startPoint x: 151, startPoint y: 507, endPoint x: 159, endPoint y: 544, distance: 37.9
click at [152, 507] on label "− − → L K L K →" at bounding box center [355, 512] width 579 height 34
click at [162, 563] on label "− −− → N M N M →" at bounding box center [355, 557] width 579 height 34
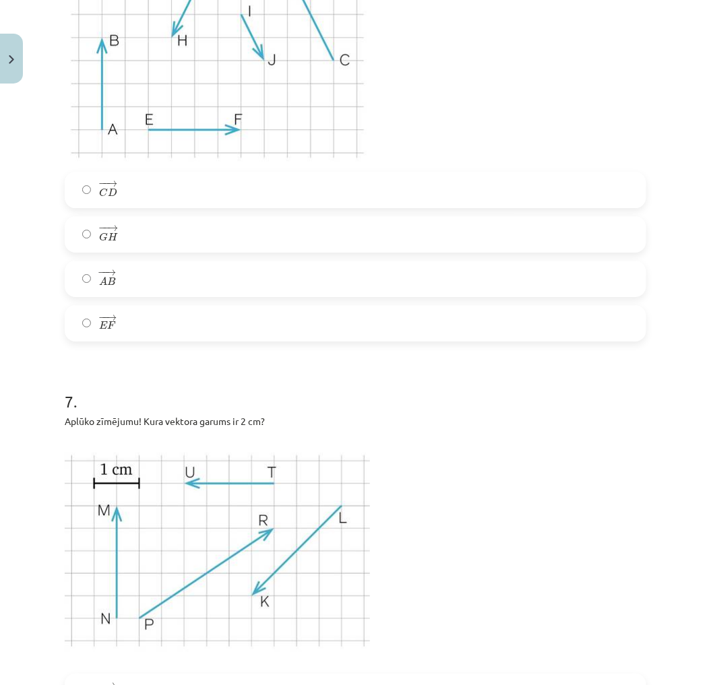
click at [148, 287] on label "− − → A B A B →" at bounding box center [355, 279] width 579 height 34
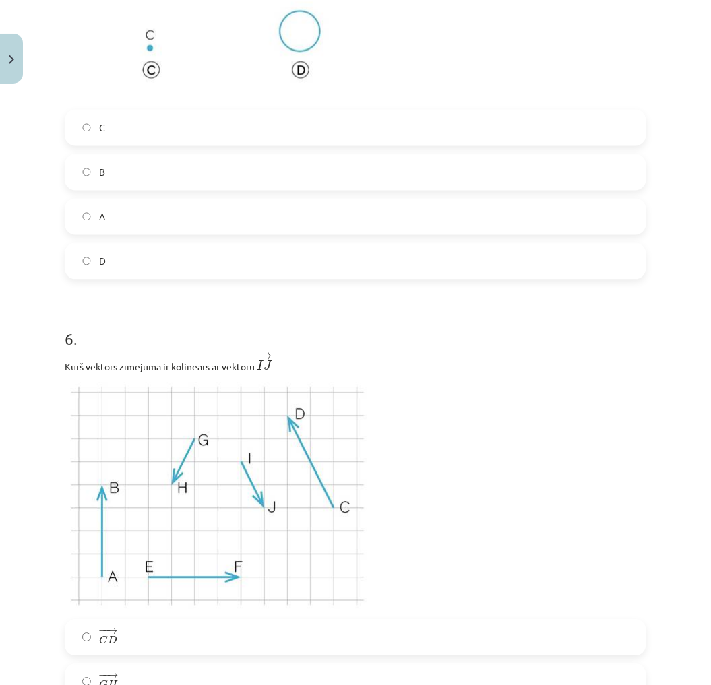
scroll to position [1824, 0]
click at [173, 189] on div "C B A D" at bounding box center [355, 196] width 581 height 170
click at [275, 167] on label "B" at bounding box center [355, 174] width 579 height 34
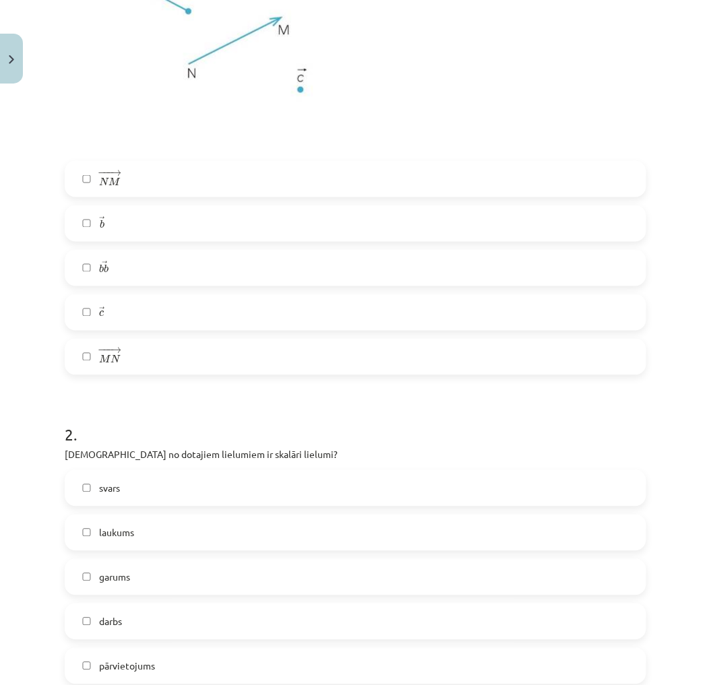
scroll to position [327, 0]
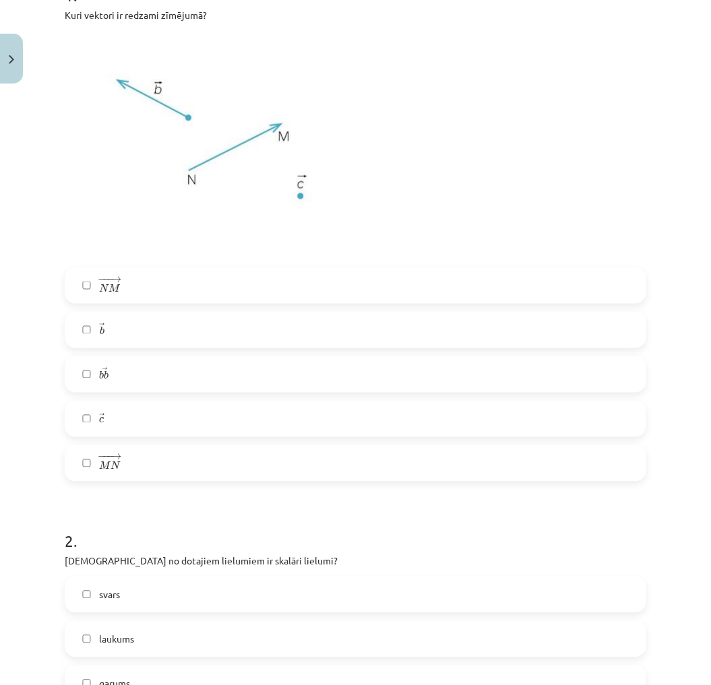
click at [166, 397] on div "− −− → N M N M → → b b → → b b b b → → c c → − −− → M N M N →" at bounding box center [355, 374] width 581 height 214
click at [156, 367] on label "→ b b b b →" at bounding box center [355, 375] width 579 height 34
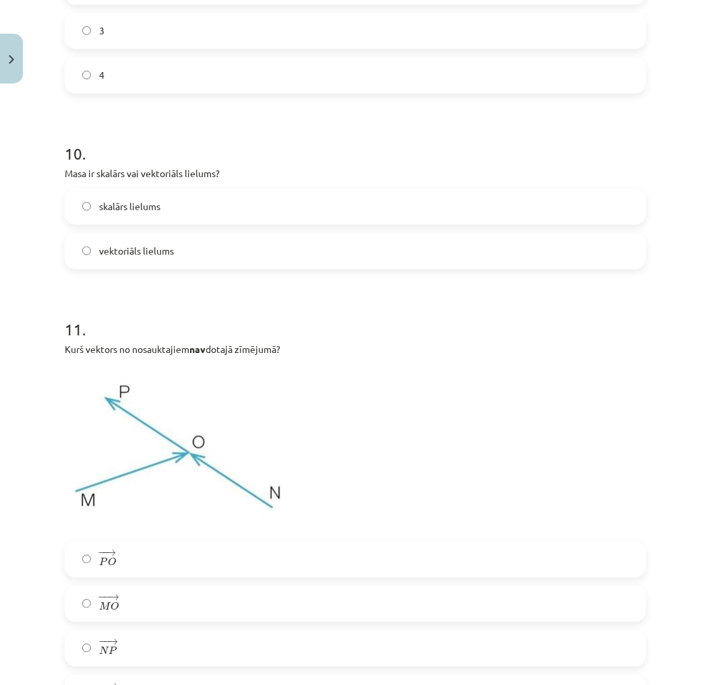
scroll to position [4444, 0]
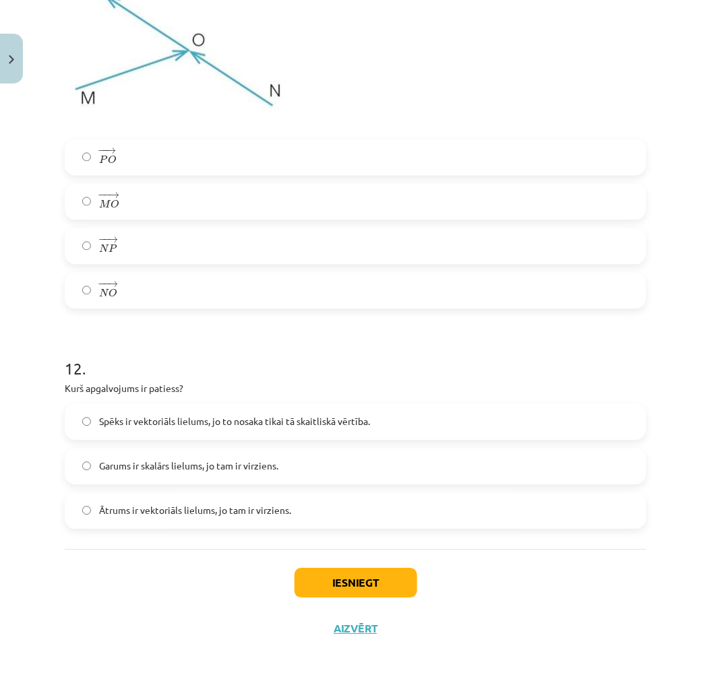
click at [334, 566] on div "Iesniegt Aizvērt" at bounding box center [355, 597] width 581 height 94
click at [332, 574] on button "Iesniegt" at bounding box center [355, 584] width 123 height 30
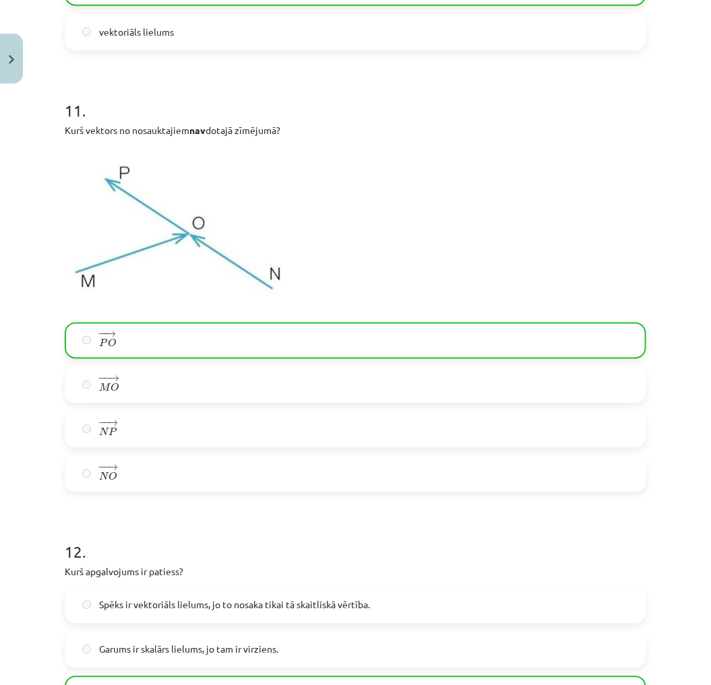
scroll to position [4145, 0]
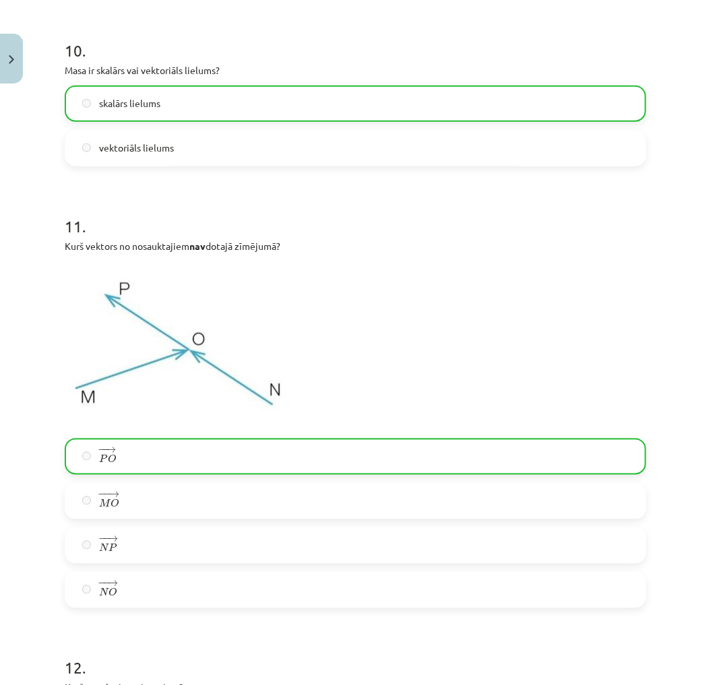
click at [166, 454] on label "− − → P O P O →" at bounding box center [355, 457] width 579 height 34
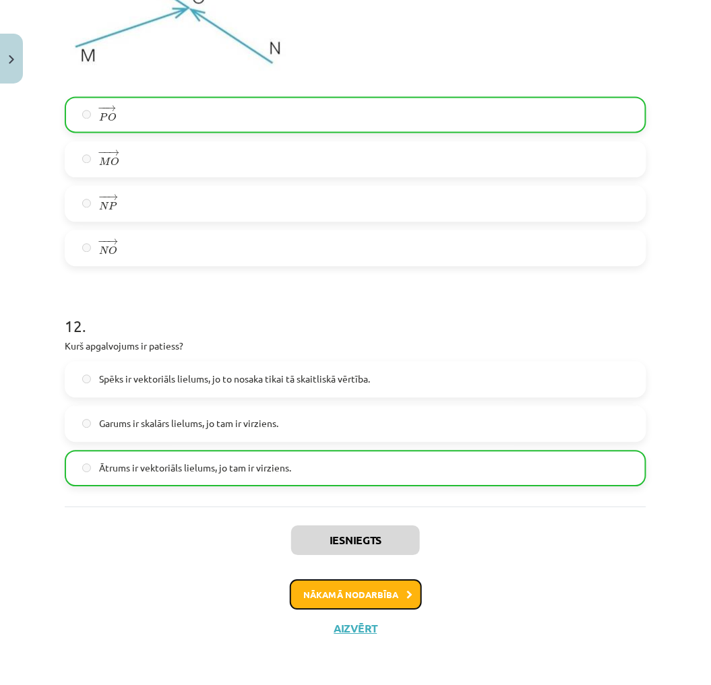
click at [353, 598] on button "Nākamā nodarbība" at bounding box center [356, 594] width 132 height 31
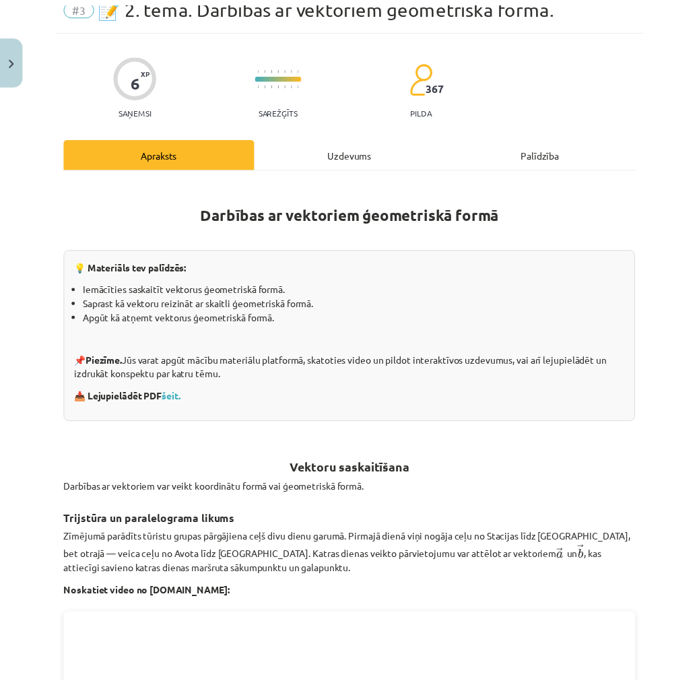
scroll to position [34, 0]
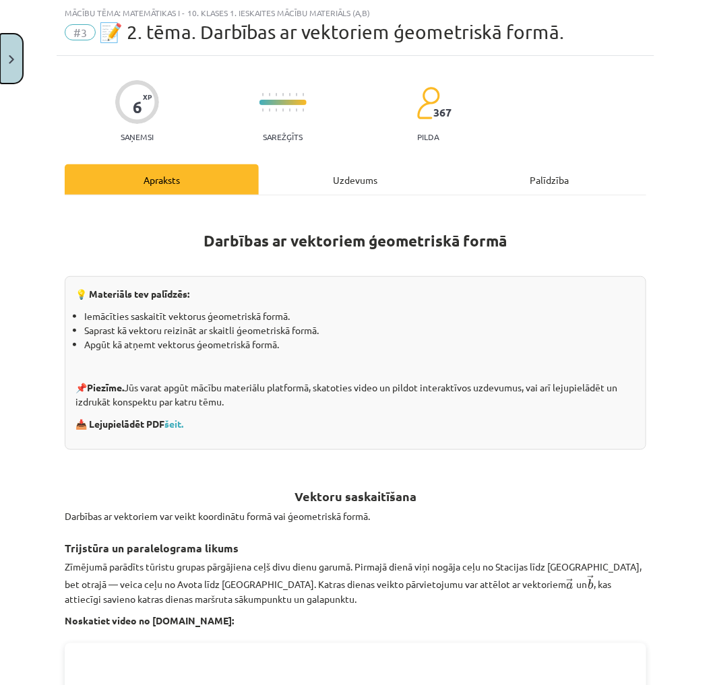
click at [21, 59] on button "Close" at bounding box center [11, 59] width 23 height 50
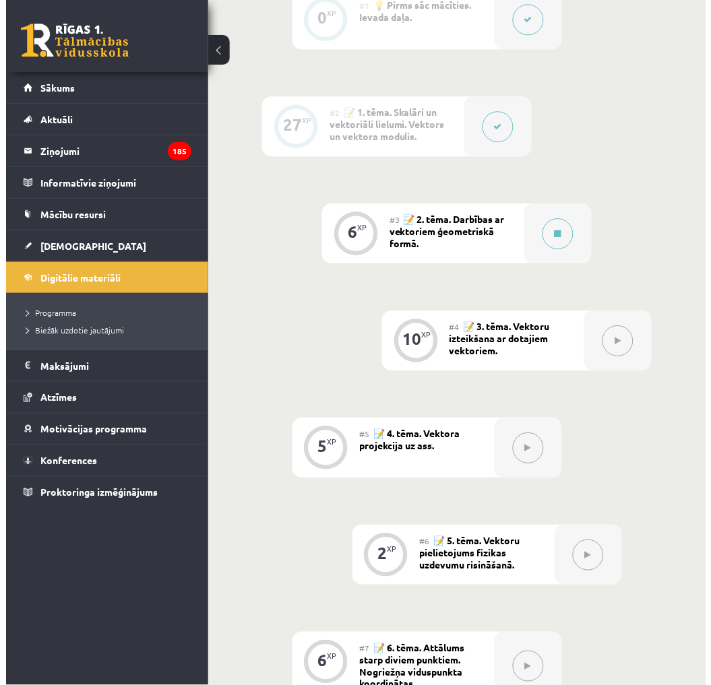
scroll to position [523, 0]
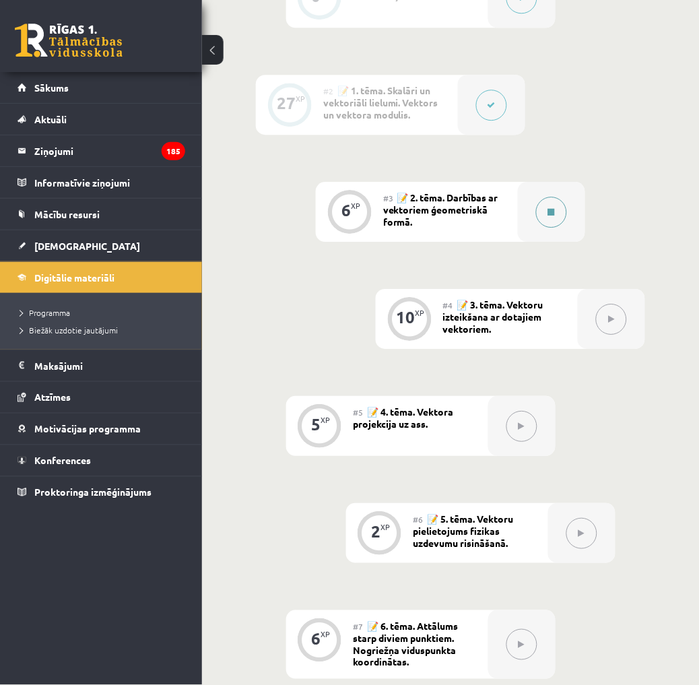
click at [556, 207] on button at bounding box center [551, 212] width 31 height 31
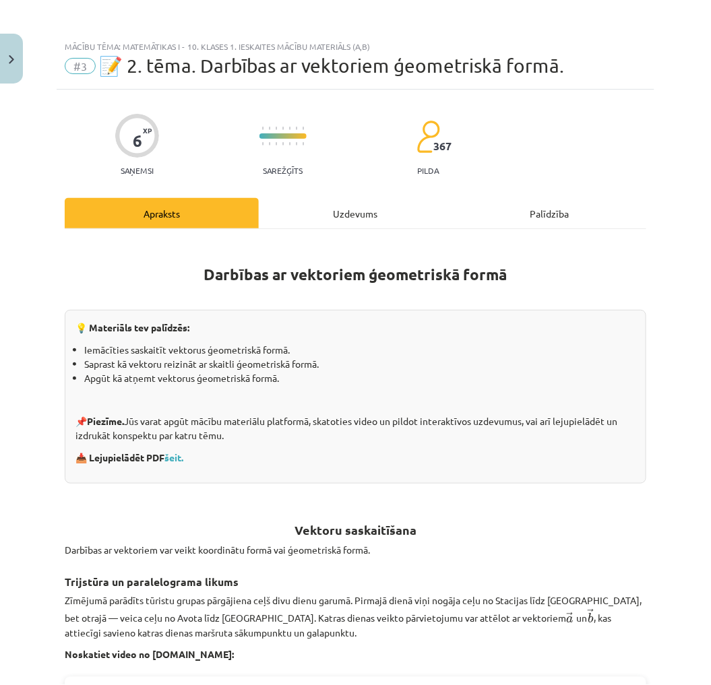
click at [410, 198] on div "Uzdevums" at bounding box center [356, 213] width 194 height 30
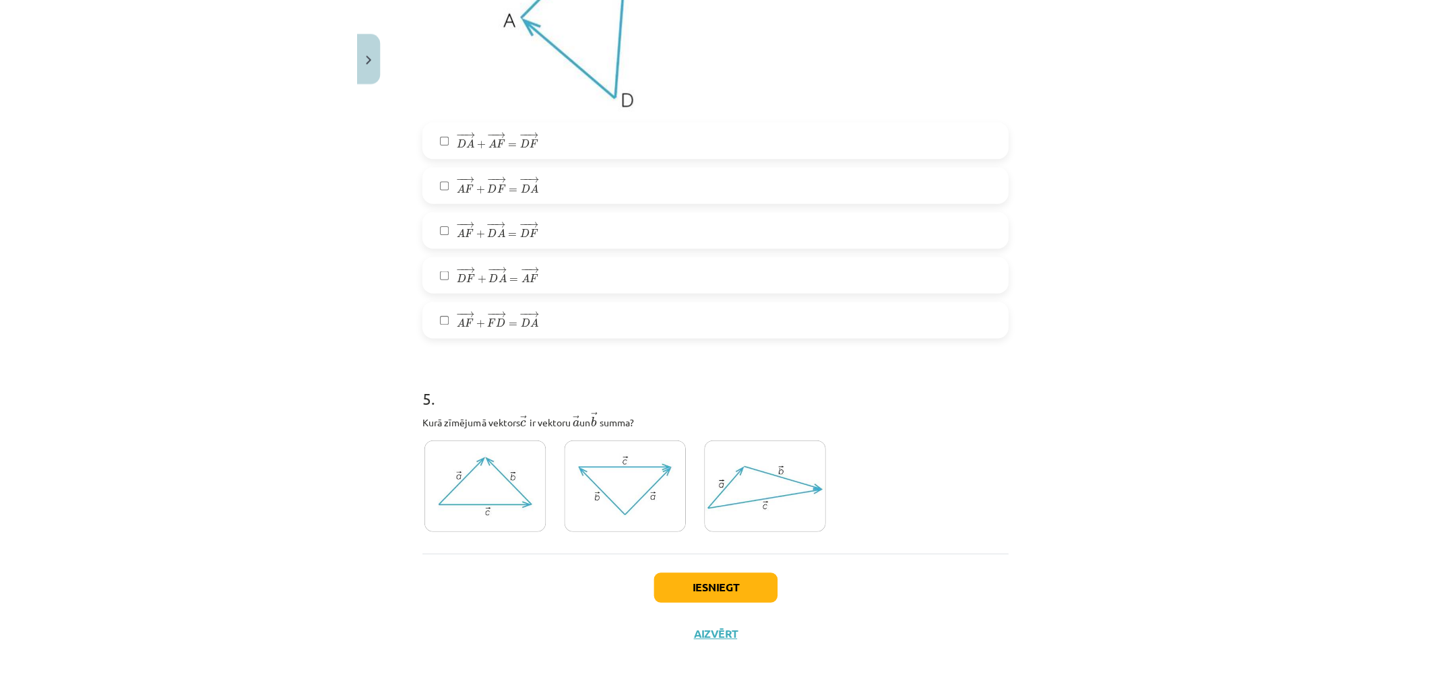
scroll to position [1958, 0]
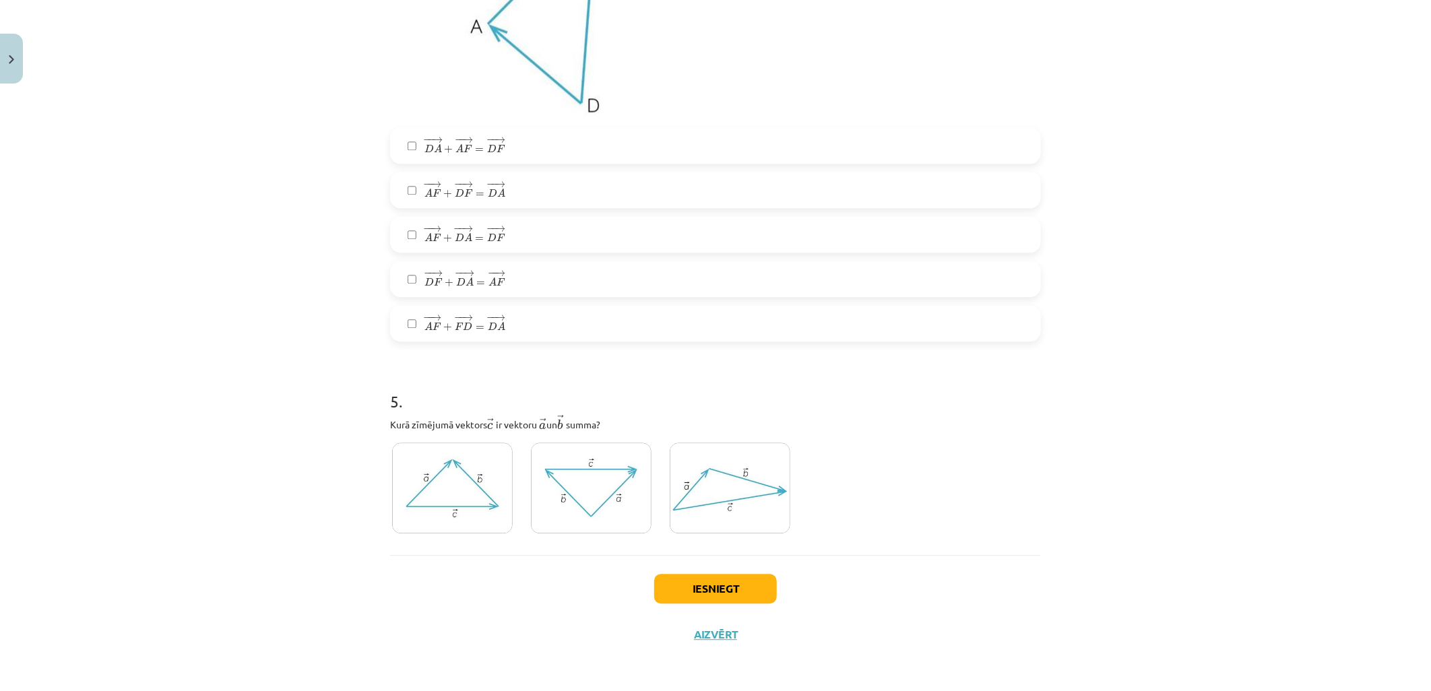
drag, startPoint x: 1074, startPoint y: 411, endPoint x: 1073, endPoint y: 404, distance: 6.9
click at [1075, 411] on div "Mācību tēma: Matemātikas i - 10. klases 1. ieskaites mācību materiāls (a,b) #3 …" at bounding box center [715, 345] width 1431 height 691
click at [724, 490] on img at bounding box center [730, 488] width 121 height 91
click at [581, 488] on img at bounding box center [591, 488] width 121 height 91
click at [441, 479] on img at bounding box center [452, 488] width 121 height 91
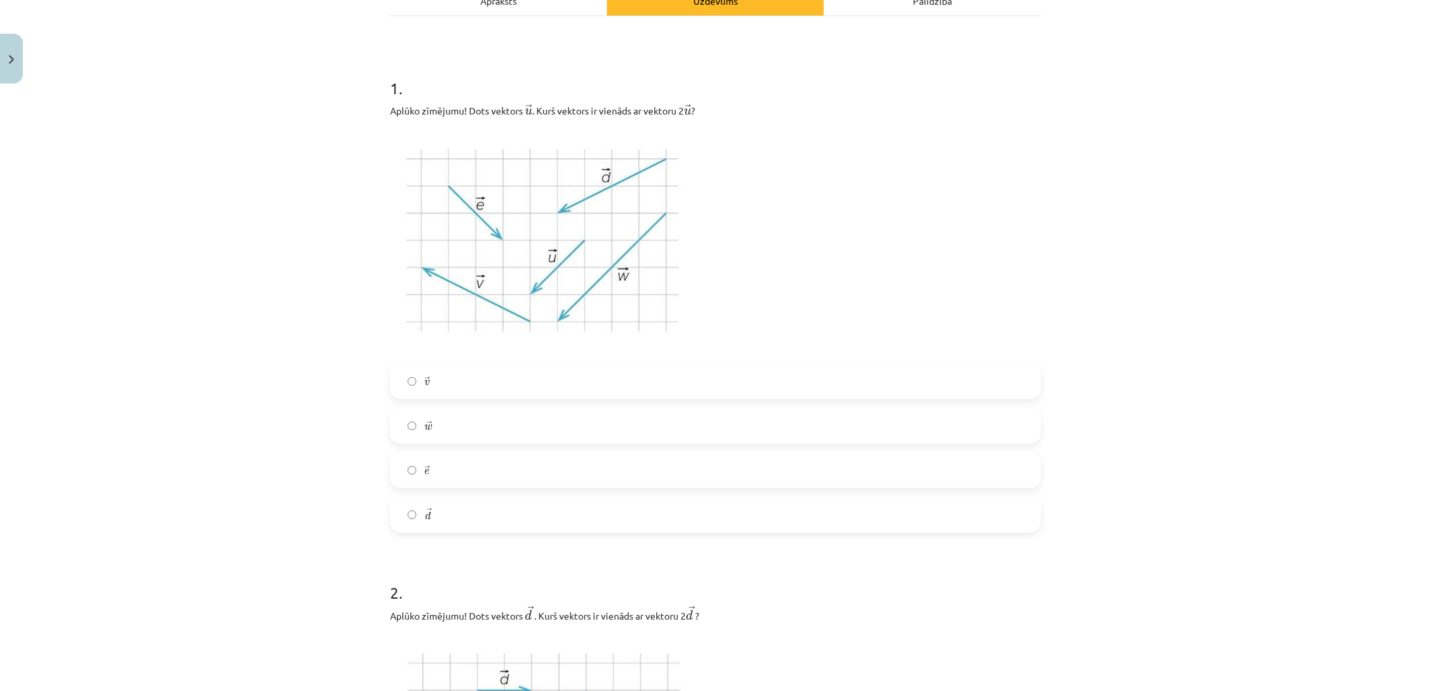
scroll to position [75, 0]
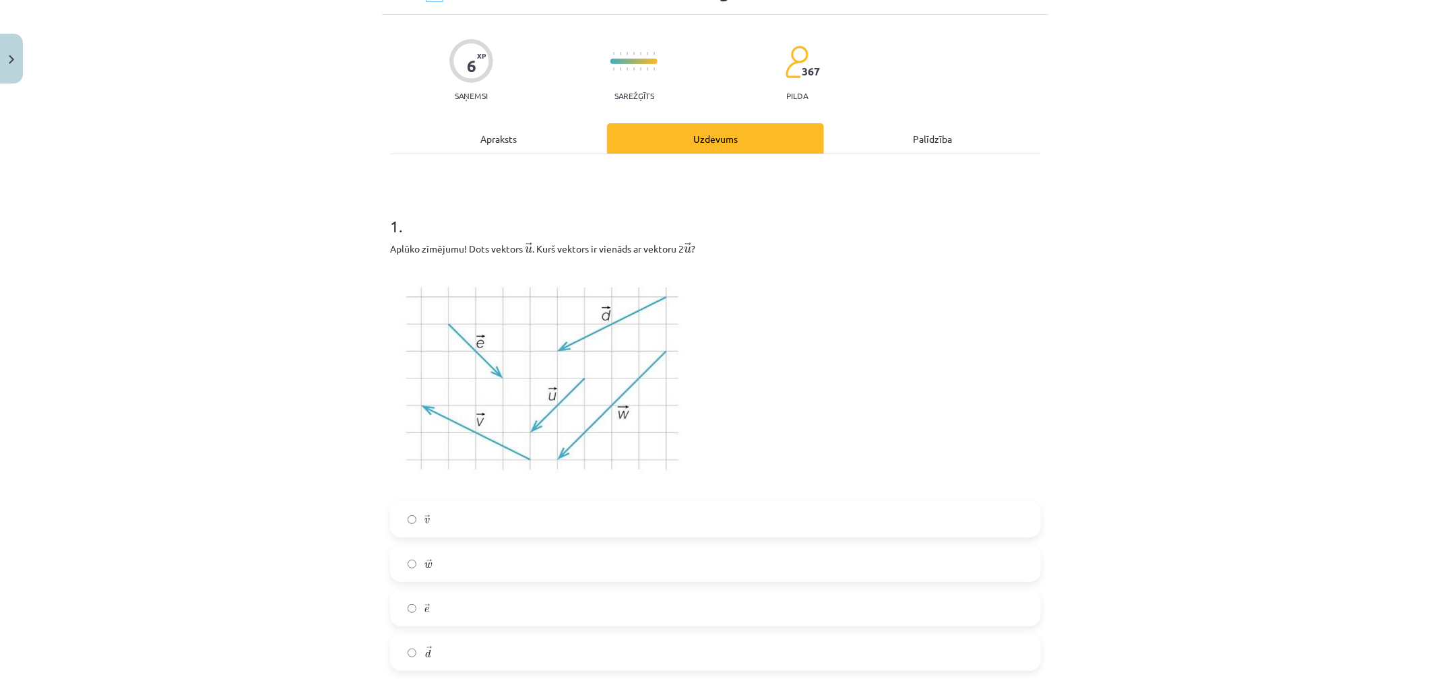
drag, startPoint x: 1287, startPoint y: 133, endPoint x: 1316, endPoint y: 46, distance: 92.2
click at [1316, 46] on div "Mācību tēma: Matemātikas i - 10. klases 1. ieskaites mācību materiāls (a,b) #3 …" at bounding box center [715, 345] width 1431 height 691
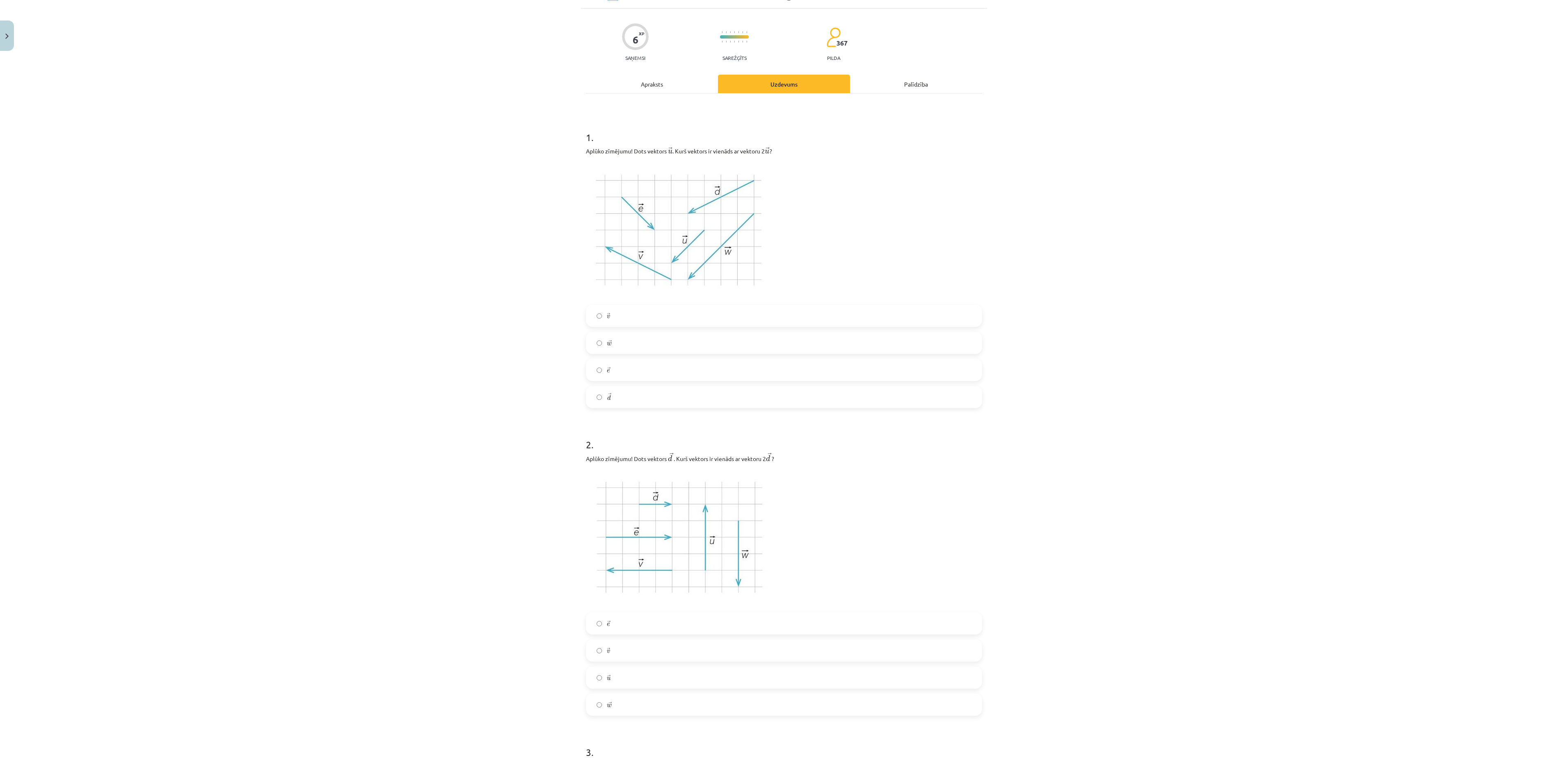
drag, startPoint x: 802, startPoint y: 0, endPoint x: 1028, endPoint y: 232, distance: 323.9
click at [870, 231] on div "Mācību tēma: Matemātikas i - 10. klases 1. ieskaites mācību materiāls (a,b) #3 …" at bounding box center [784, 379] width 1568 height 758
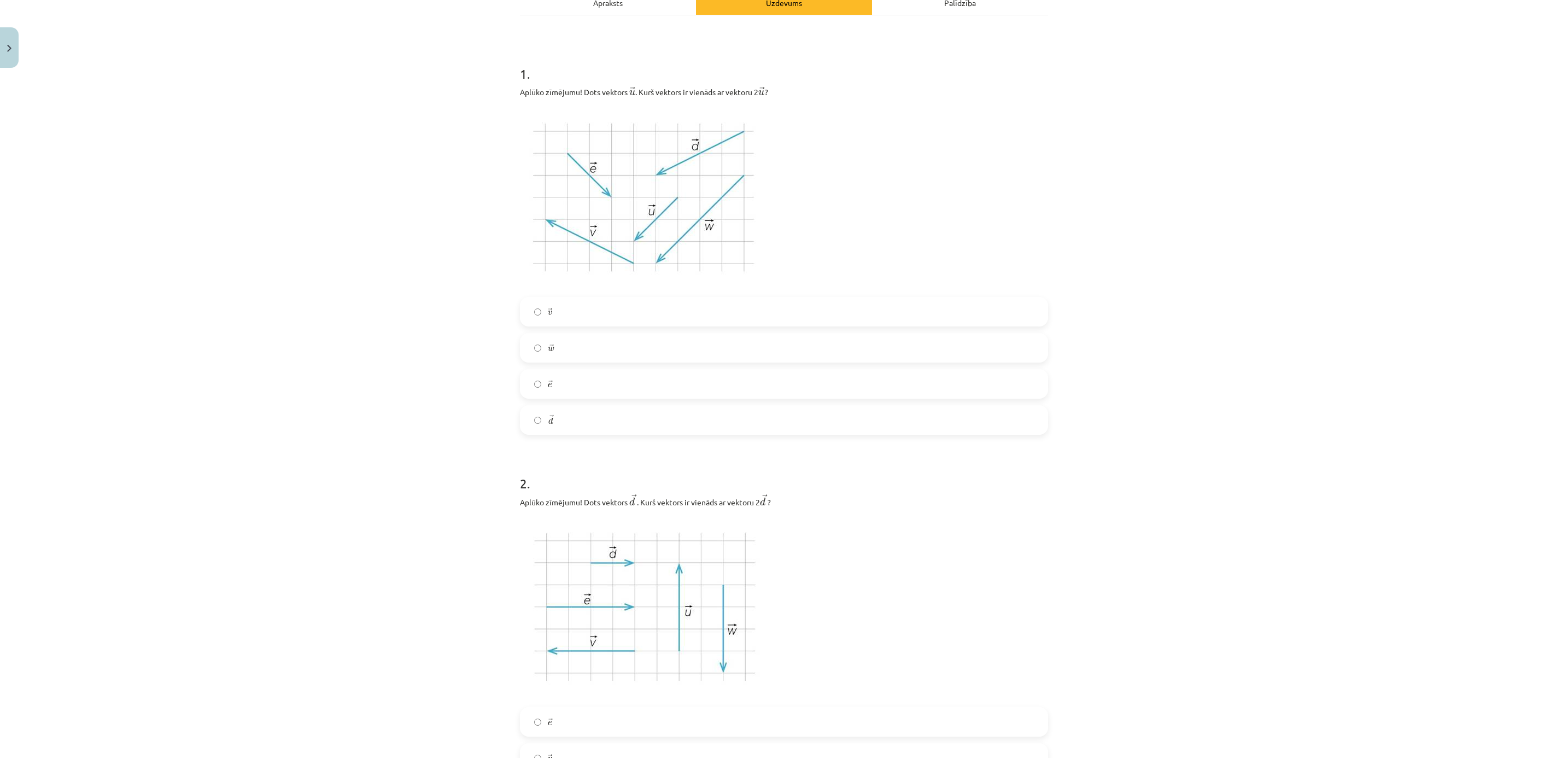
scroll to position [170, 0]
drag, startPoint x: 1625, startPoint y: 15, endPoint x: 1164, endPoint y: 582, distance: 730.8
click at [1161, 560] on div "Mācību tēma: Matemātikas i - 10. klases 1. ieskaites mācību materiāls (a,b) #3 …" at bounding box center [784, 379] width 1568 height 758
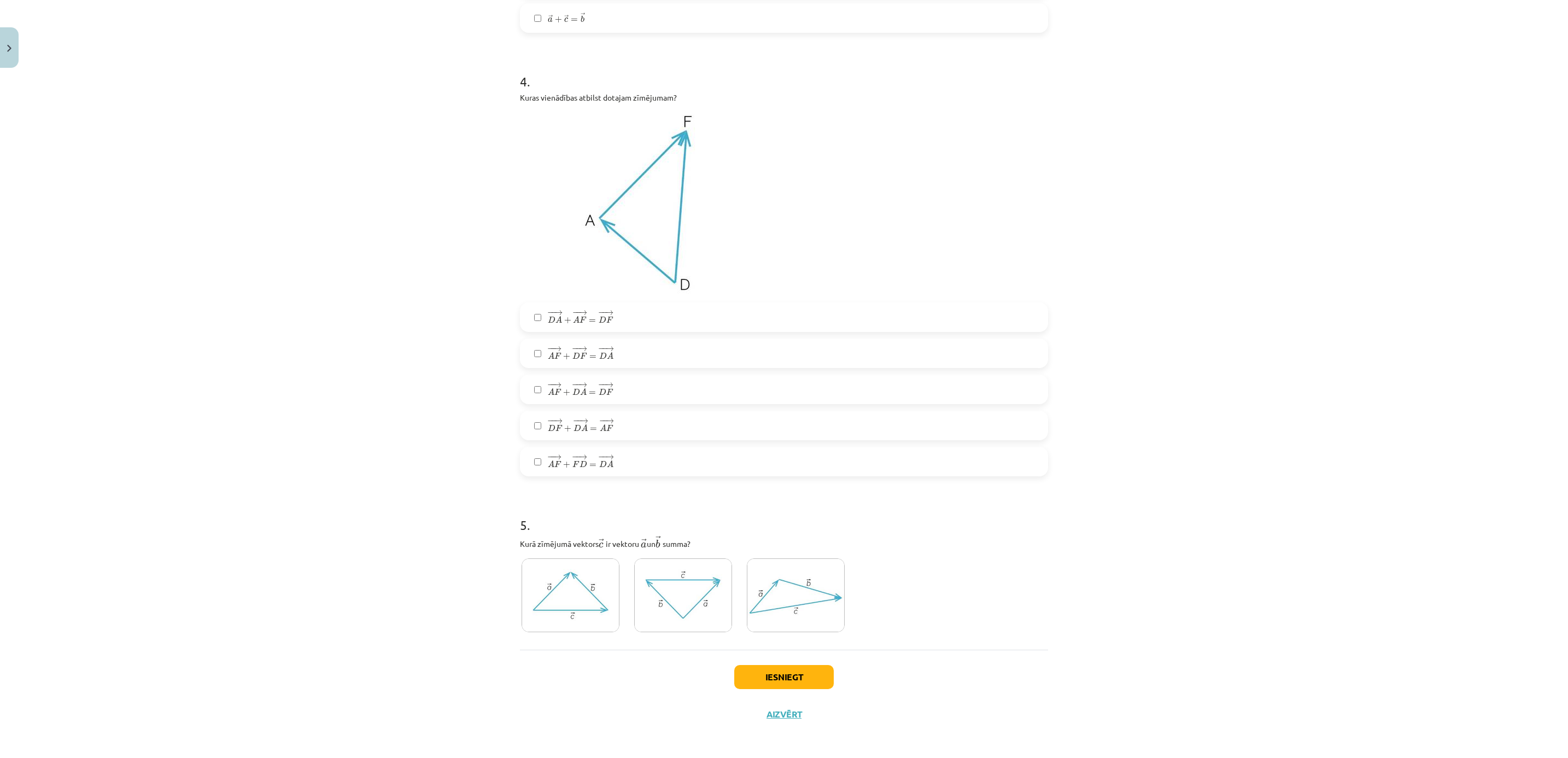
scroll to position [1394, 0]
